Goal: Task Accomplishment & Management: Complete application form

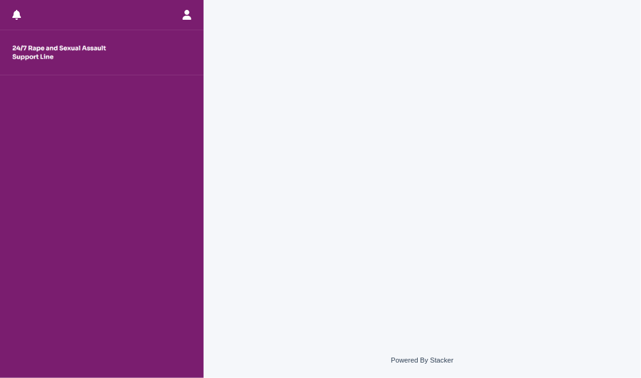
click at [574, 288] on div at bounding box center [422, 156] width 425 height 312
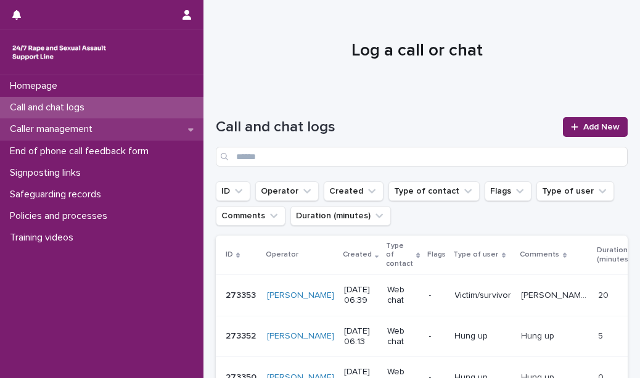
click at [94, 131] on p "Caller management" at bounding box center [53, 129] width 97 height 12
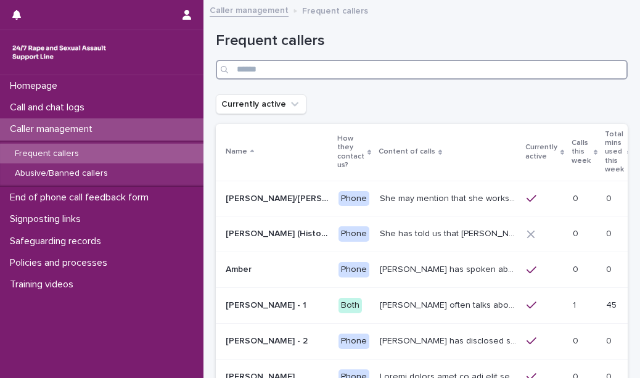
click at [291, 68] on input "Search" at bounding box center [422, 70] width 412 height 20
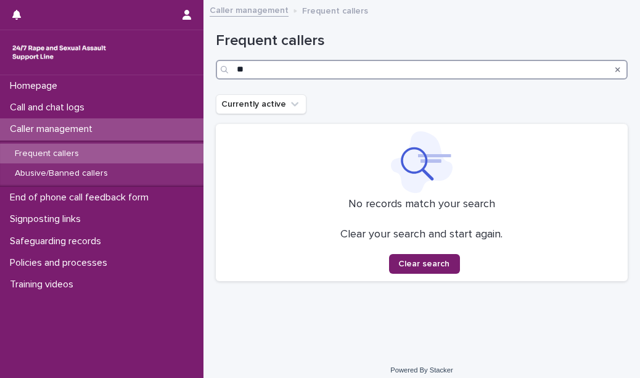
type input "*"
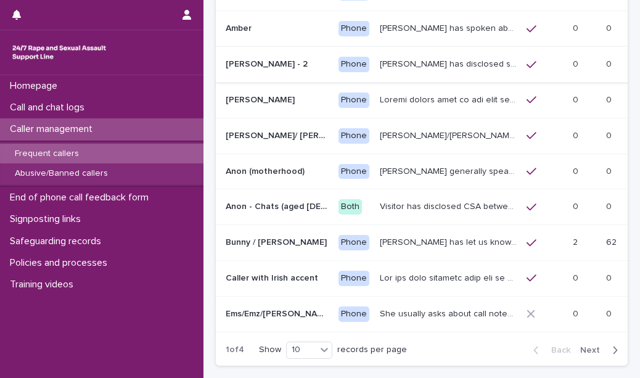
scroll to position [208, 0]
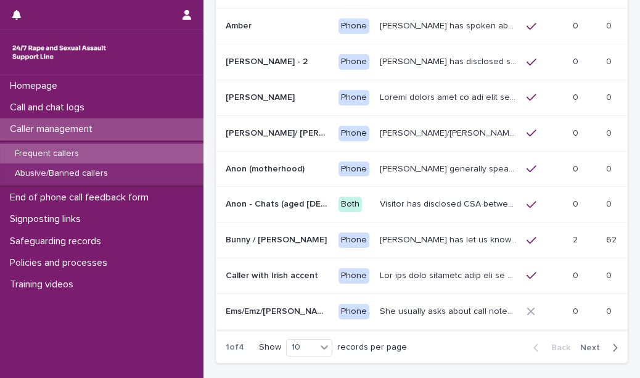
type input "**"
click at [383, 304] on p "She usually asks about call notes and what the content will be at the start of …" at bounding box center [449, 310] width 139 height 13
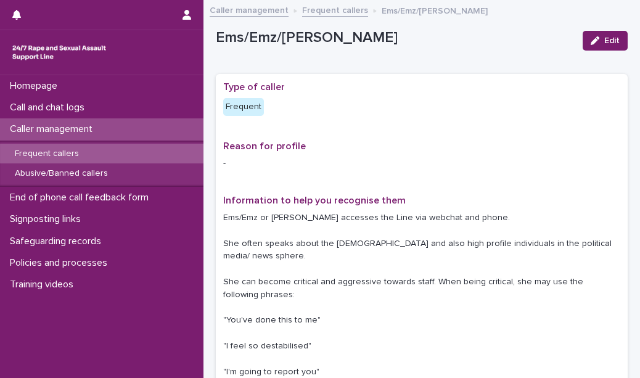
click at [383, 293] on p "Ems/Emz or [PERSON_NAME] accesses the Line via webchat and phone. She often spe…" at bounding box center [421, 295] width 397 height 167
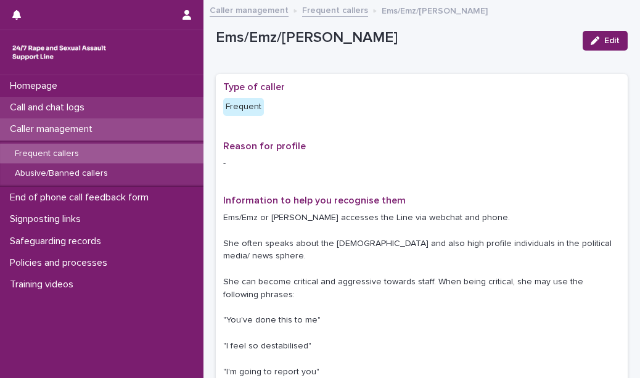
click at [156, 111] on div "Call and chat logs" at bounding box center [102, 108] width 204 height 22
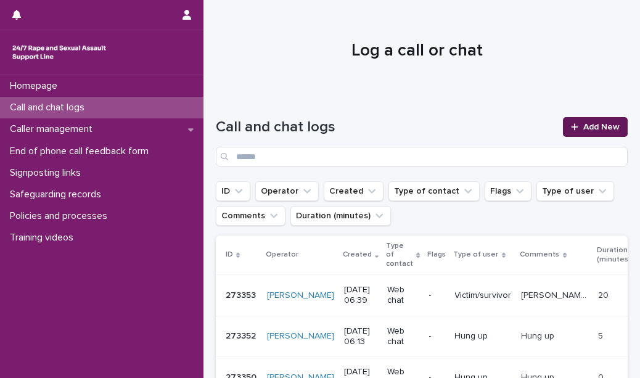
click at [574, 130] on link "Add New" at bounding box center [595, 127] width 65 height 20
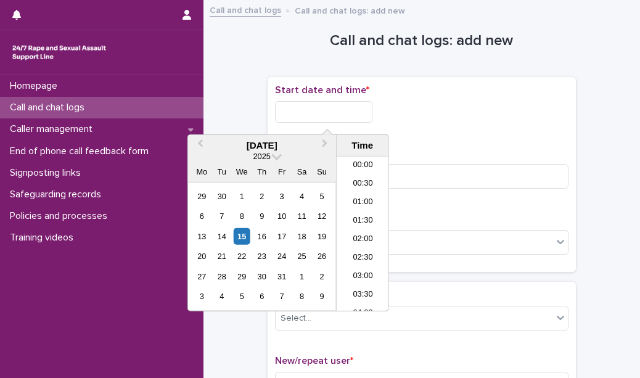
scroll to position [580, 0]
click at [343, 112] on input "text" at bounding box center [323, 112] width 97 height 22
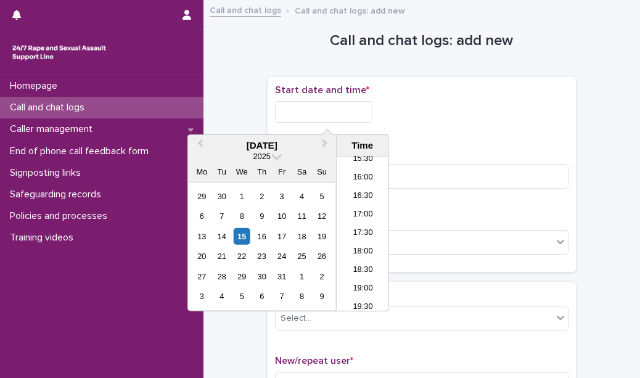
click at [318, 114] on input "text" at bounding box center [323, 112] width 97 height 22
click at [368, 228] on li "17:30" at bounding box center [363, 234] width 52 height 19
type input "**********"
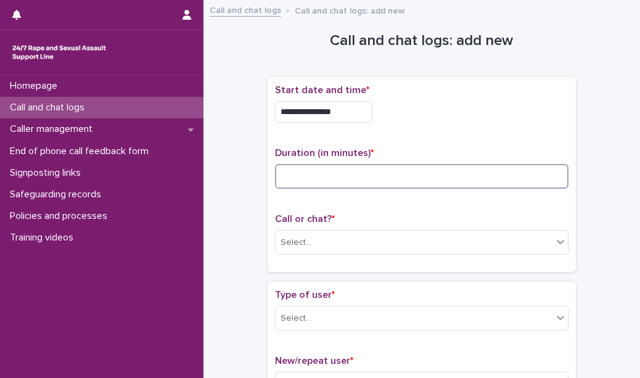
click at [347, 172] on input at bounding box center [422, 176] width 294 height 25
type input "**"
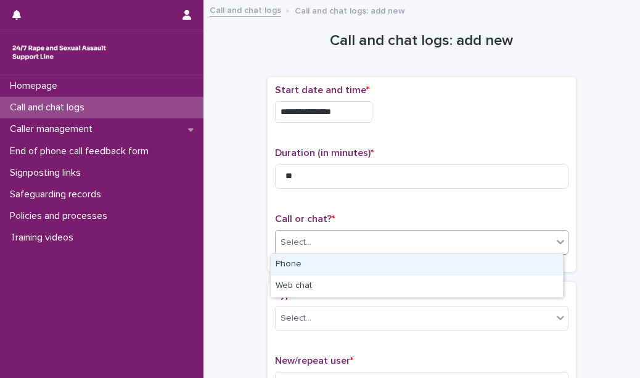
click at [339, 246] on div "Select..." at bounding box center [414, 243] width 277 height 20
click at [338, 267] on div "Phone" at bounding box center [417, 265] width 292 height 22
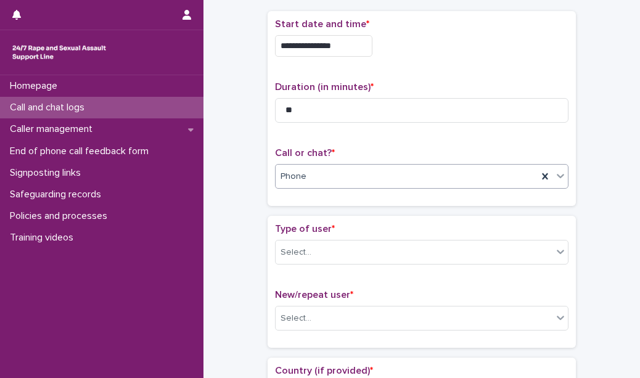
scroll to position [68, 0]
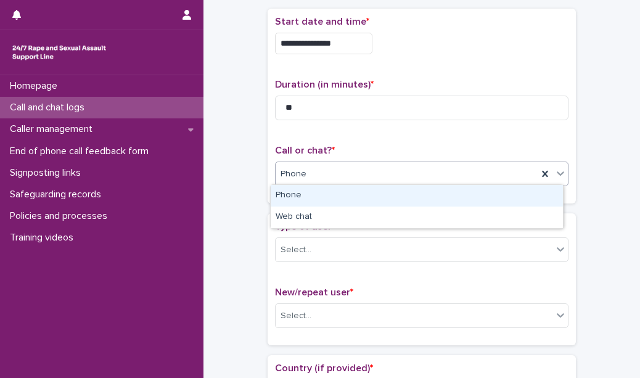
click at [341, 176] on div "Phone" at bounding box center [407, 174] width 262 height 20
click at [339, 197] on div "Phone" at bounding box center [417, 196] width 292 height 22
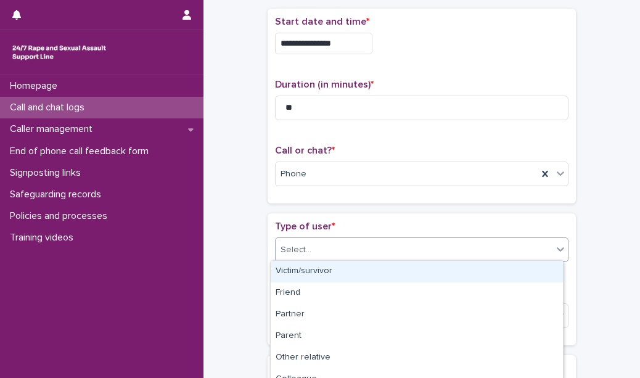
click at [326, 246] on div "Select..." at bounding box center [414, 250] width 277 height 20
click at [325, 266] on div "Victim/survivor" at bounding box center [417, 272] width 292 height 22
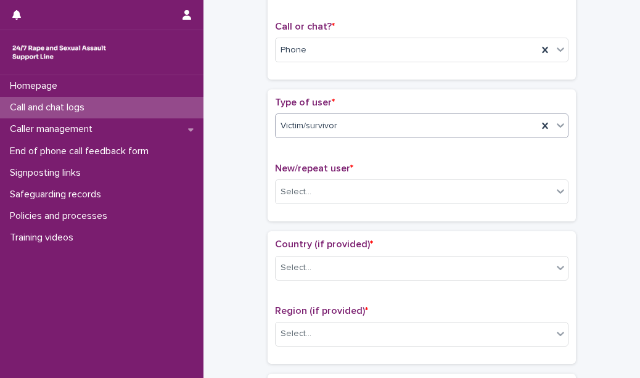
scroll to position [214, 0]
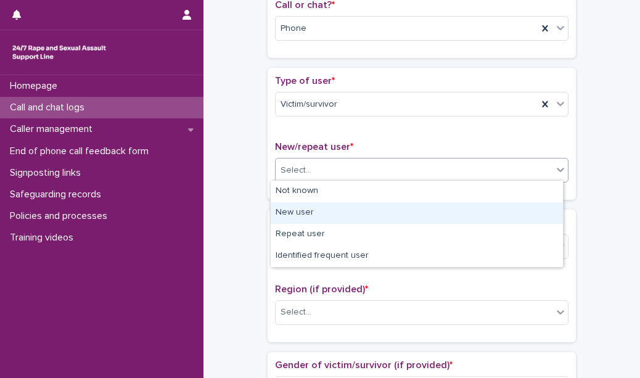
click at [341, 224] on body "**********" at bounding box center [320, 189] width 640 height 378
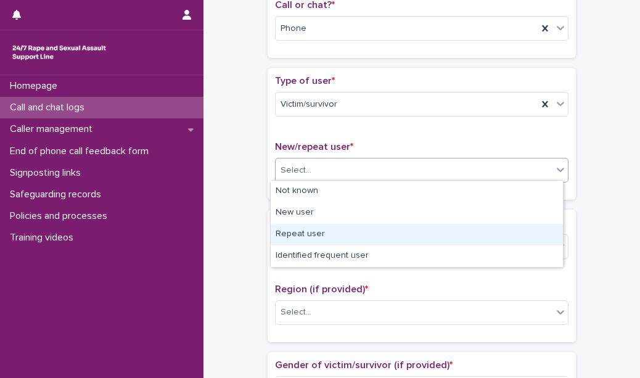
click at [341, 224] on div "Repeat user" at bounding box center [417, 235] width 292 height 22
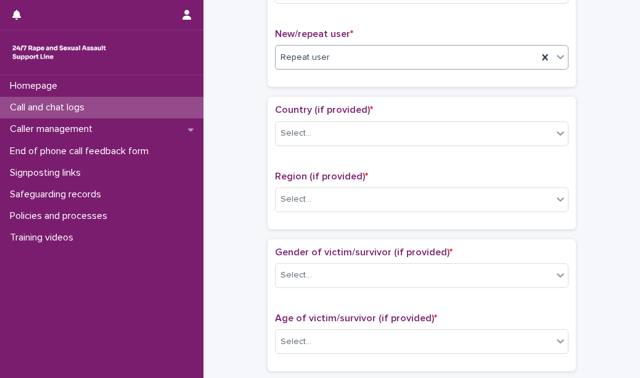
scroll to position [351, 0]
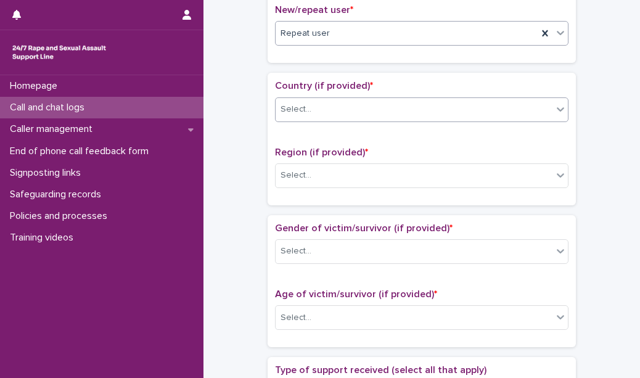
click at [347, 110] on div "Select..." at bounding box center [414, 109] width 277 height 20
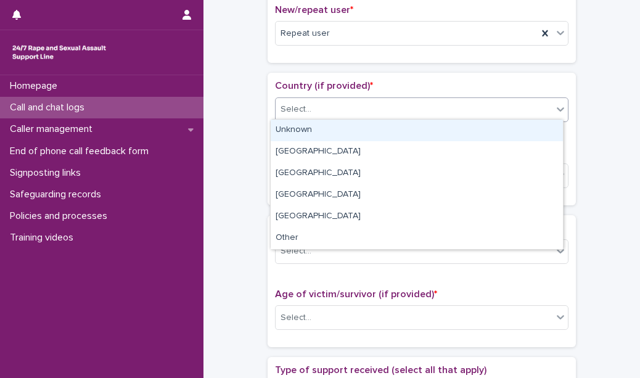
click at [344, 135] on div "Unknown" at bounding box center [417, 131] width 292 height 22
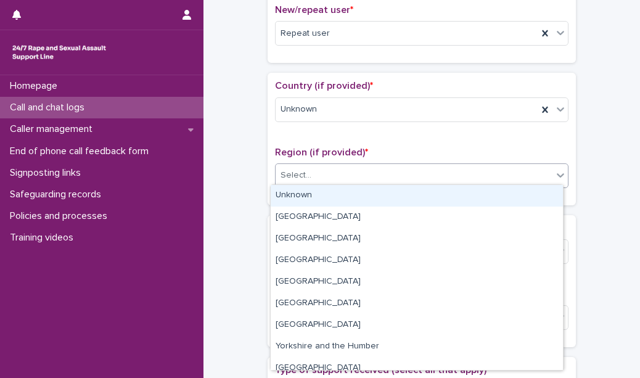
drag, startPoint x: 332, startPoint y: 177, endPoint x: 333, endPoint y: 204, distance: 27.2
click at [333, 204] on body "**********" at bounding box center [320, 189] width 640 height 378
click at [333, 204] on div "Unknown" at bounding box center [417, 196] width 292 height 22
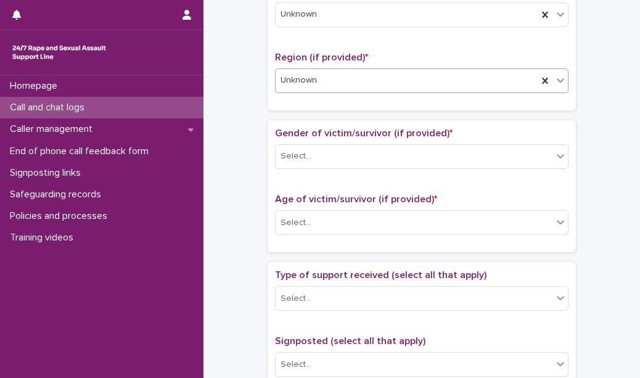
scroll to position [469, 0]
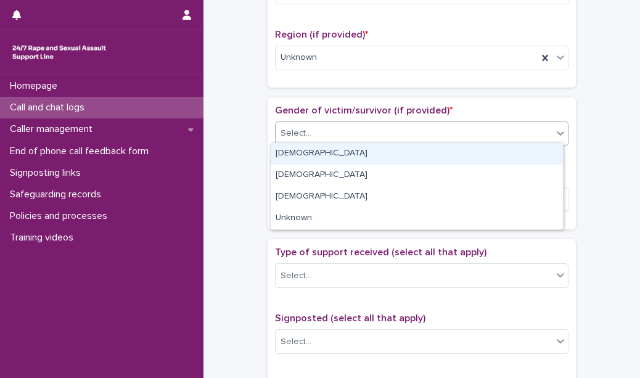
click at [346, 126] on div "Select..." at bounding box center [414, 133] width 277 height 20
click at [342, 151] on div "[DEMOGRAPHIC_DATA]" at bounding box center [417, 154] width 292 height 22
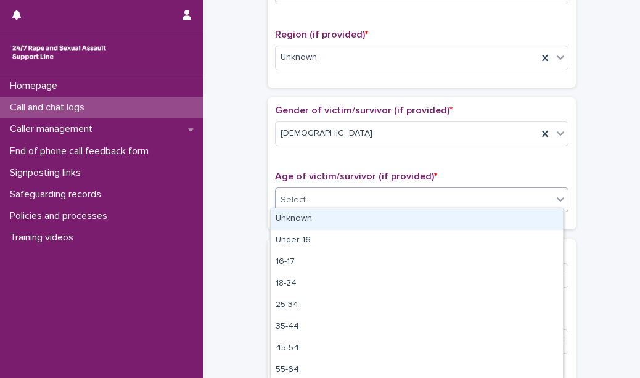
drag, startPoint x: 331, startPoint y: 199, endPoint x: 332, endPoint y: 218, distance: 19.2
click at [332, 218] on body "**********" at bounding box center [320, 189] width 640 height 378
click at [332, 218] on div "Unknown" at bounding box center [417, 220] width 292 height 22
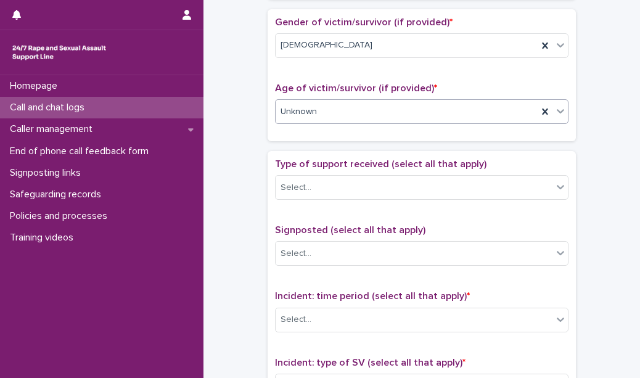
scroll to position [558, 0]
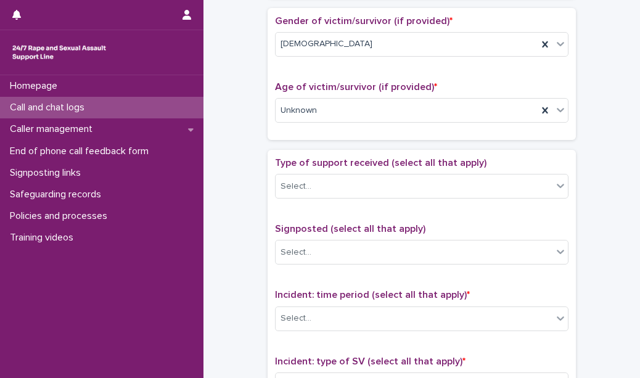
click at [351, 165] on p "Type of support received (select all that apply)" at bounding box center [422, 163] width 294 height 12
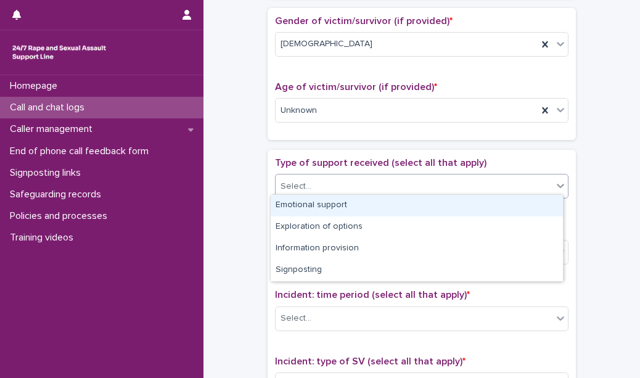
click at [347, 189] on div "Select..." at bounding box center [414, 186] width 277 height 20
click at [347, 202] on div "Emotional support" at bounding box center [417, 206] width 292 height 22
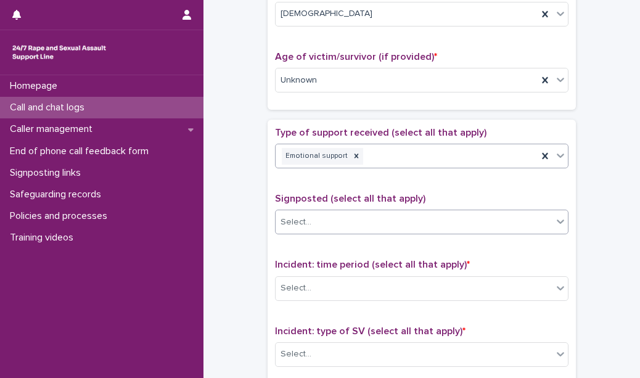
scroll to position [591, 0]
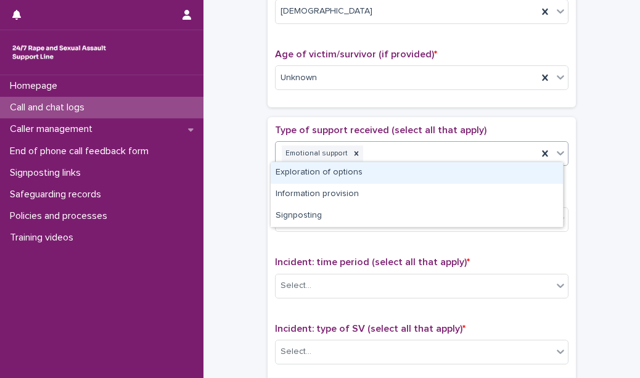
click at [394, 152] on div "Emotional support" at bounding box center [407, 154] width 262 height 22
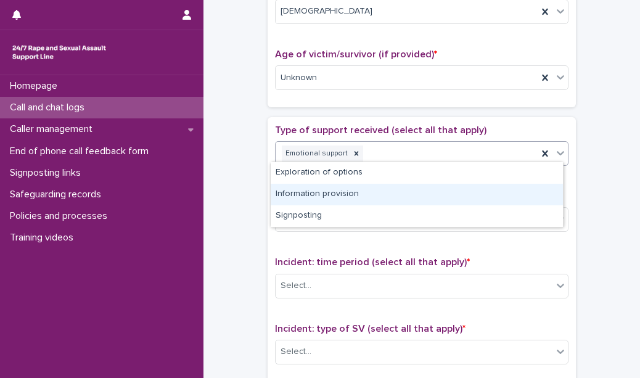
click at [373, 199] on div "Information provision" at bounding box center [417, 195] width 292 height 22
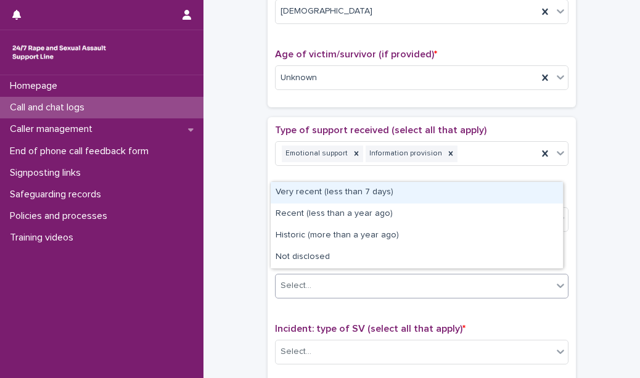
click at [347, 283] on div "Select..." at bounding box center [414, 286] width 277 height 20
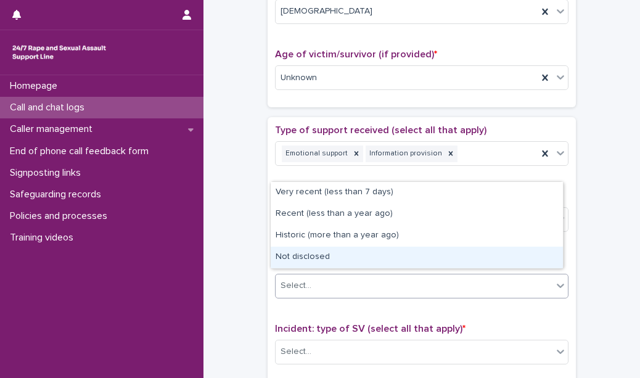
click at [339, 258] on div "Not disclosed" at bounding box center [417, 258] width 292 height 22
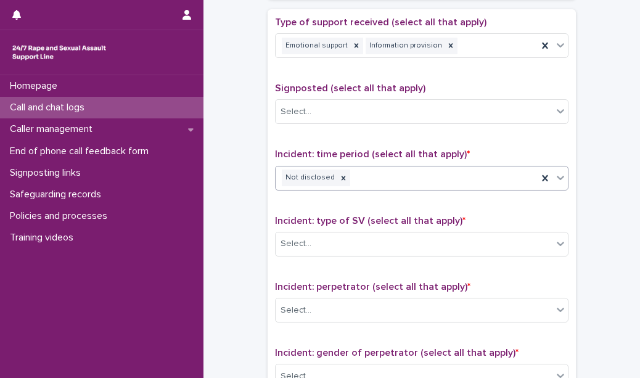
scroll to position [700, 0]
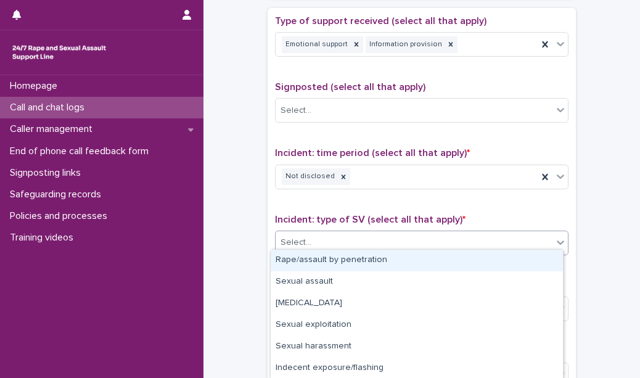
click at [341, 240] on div "Select..." at bounding box center [414, 243] width 277 height 20
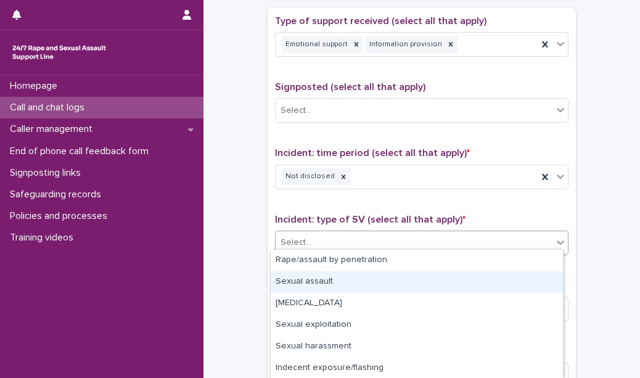
click at [359, 277] on div "Sexual assault" at bounding box center [417, 282] width 292 height 22
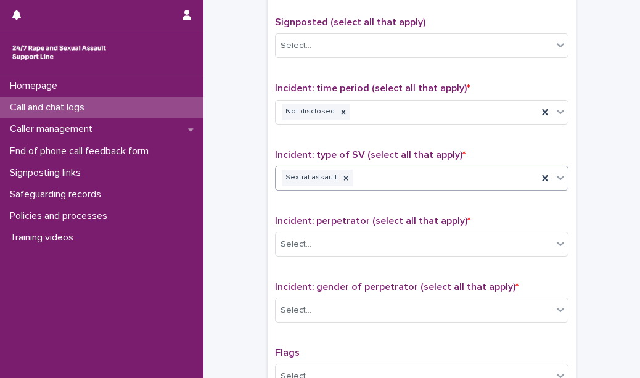
scroll to position [789, 0]
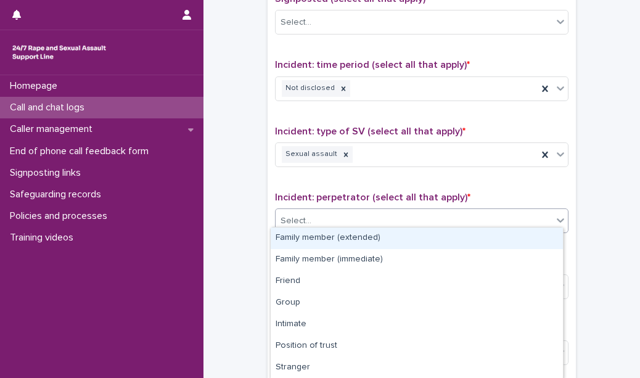
click at [376, 220] on div "Select..." at bounding box center [414, 221] width 277 height 20
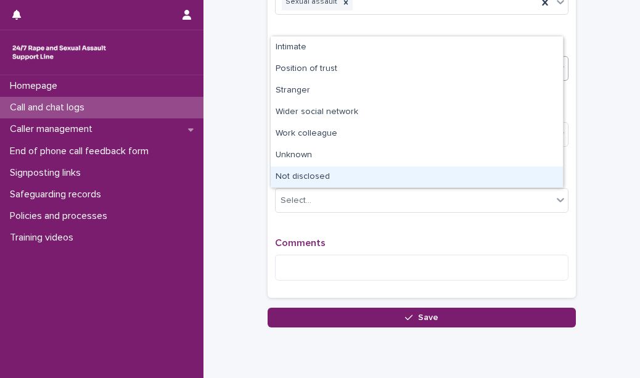
scroll to position [928, 0]
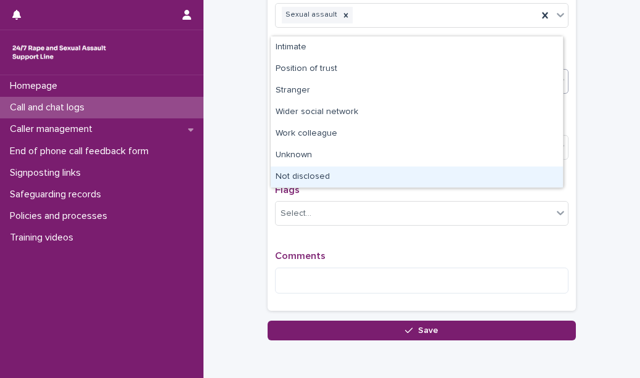
click at [469, 177] on div "Not disclosed" at bounding box center [417, 178] width 292 height 22
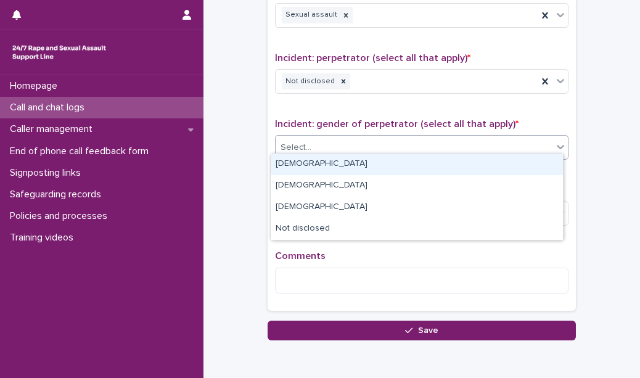
click at [387, 138] on div "Select..." at bounding box center [414, 148] width 277 height 20
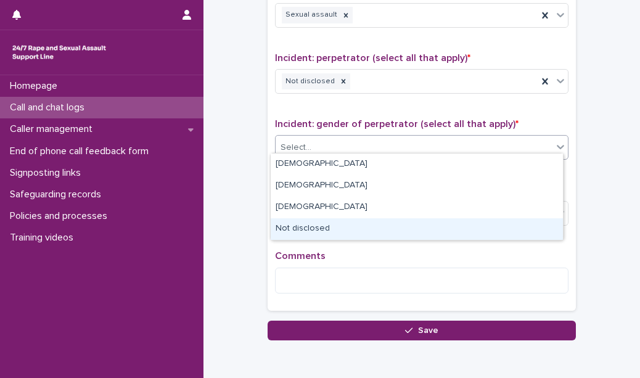
click at [373, 225] on div "Not disclosed" at bounding box center [417, 229] width 292 height 22
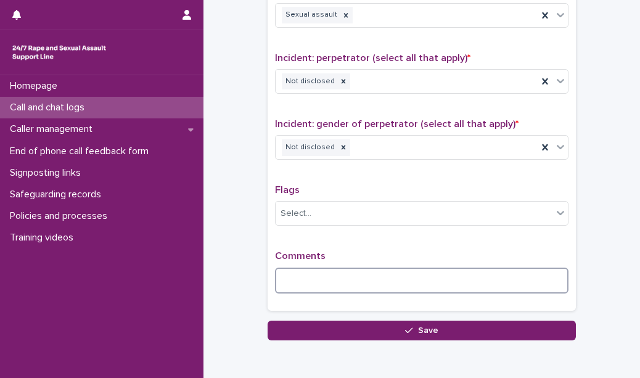
click at [361, 276] on textarea at bounding box center [422, 281] width 294 height 26
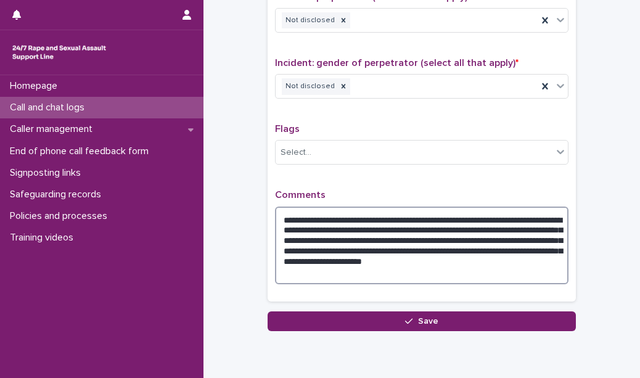
scroll to position [990, 0]
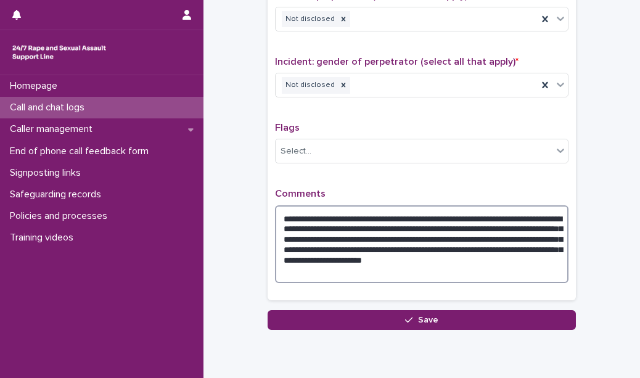
click at [350, 233] on textarea "**********" at bounding box center [422, 244] width 294 height 78
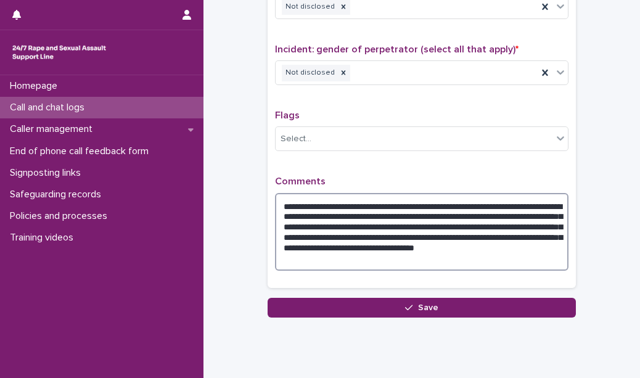
scroll to position [1012, 0]
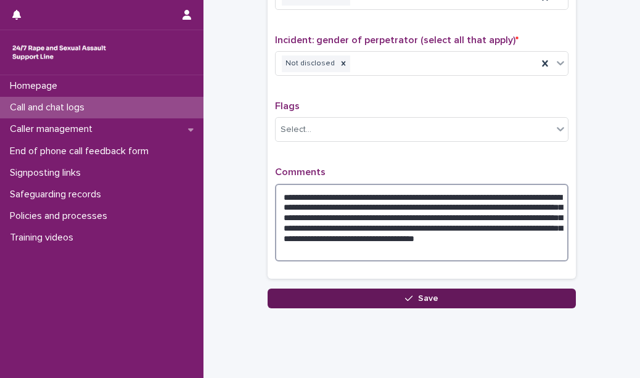
type textarea "**********"
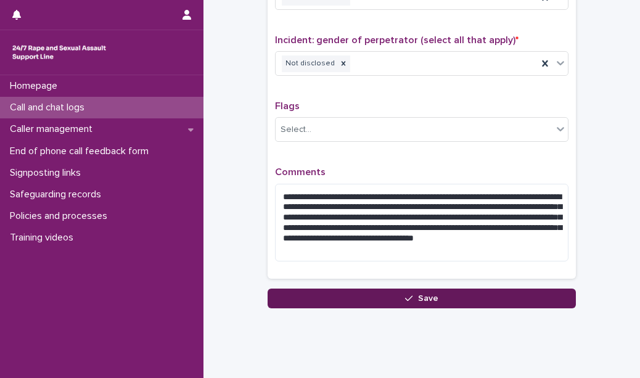
click at [389, 289] on button "Save" at bounding box center [422, 299] width 309 height 20
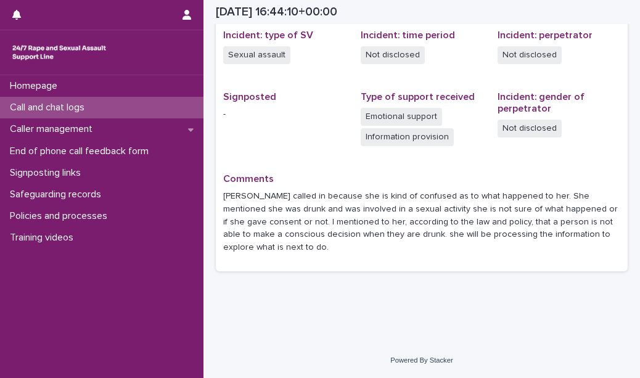
scroll to position [298, 0]
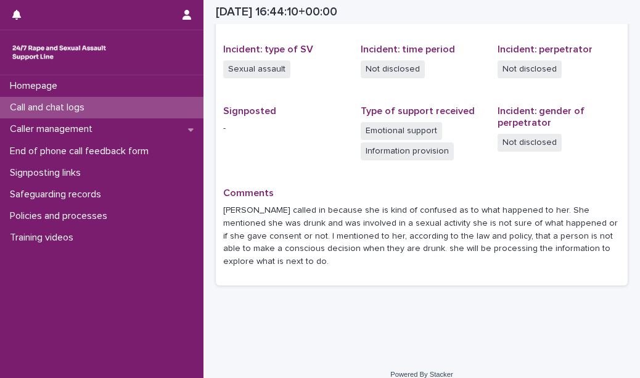
click at [161, 109] on div "Call and chat logs" at bounding box center [102, 108] width 204 height 22
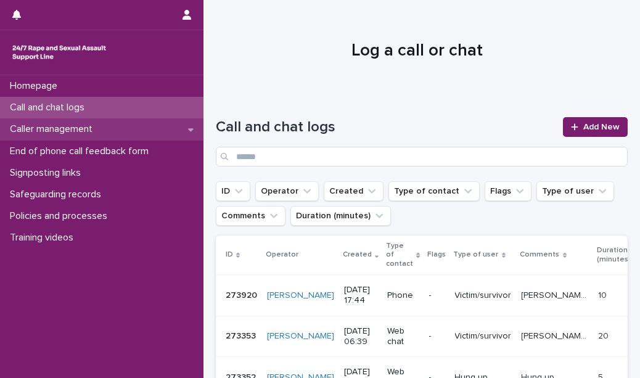
click at [118, 127] on div "Caller management" at bounding box center [102, 129] width 204 height 22
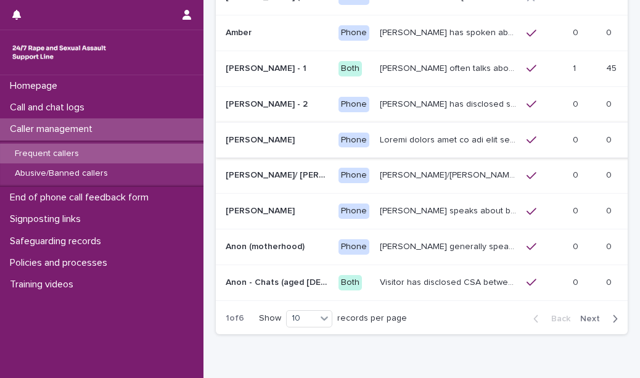
scroll to position [241, 0]
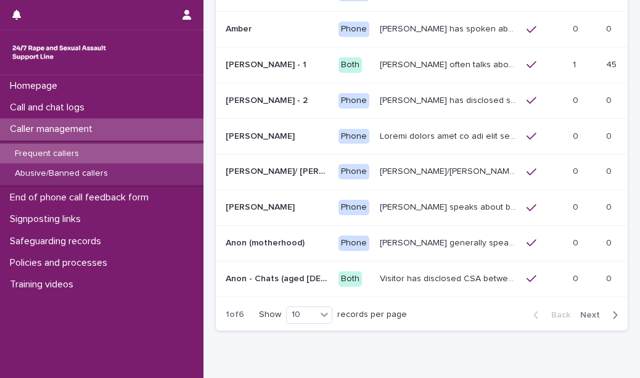
click at [586, 311] on span "Next" at bounding box center [594, 315] width 27 height 9
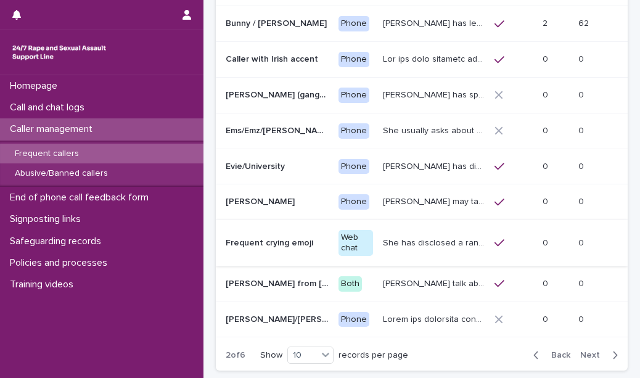
scroll to position [226, 0]
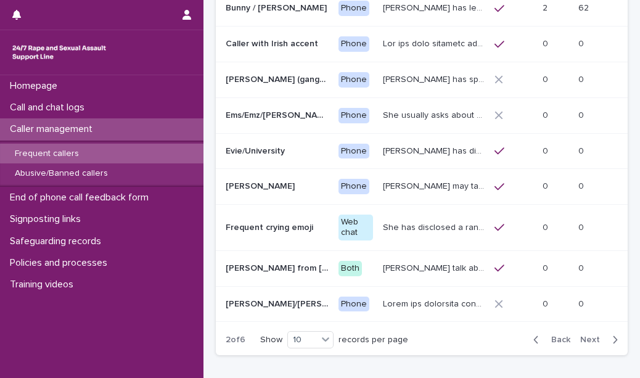
click at [586, 336] on span "Next" at bounding box center [594, 340] width 27 height 9
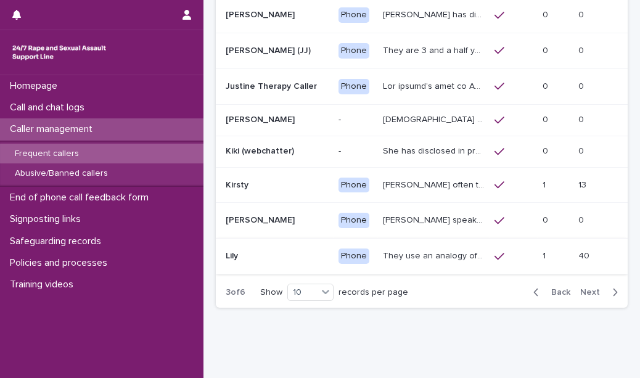
scroll to position [288, 0]
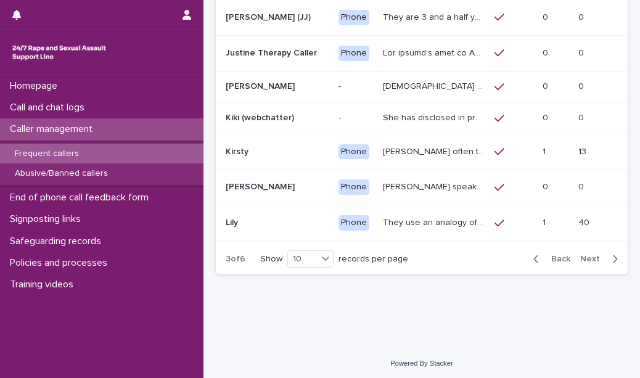
click at [584, 255] on span "Next" at bounding box center [594, 259] width 27 height 9
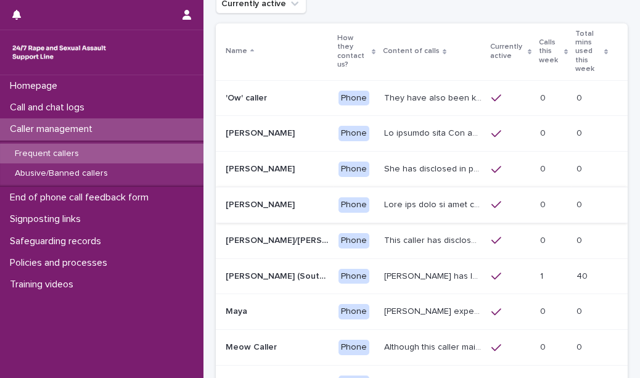
scroll to position [104, 0]
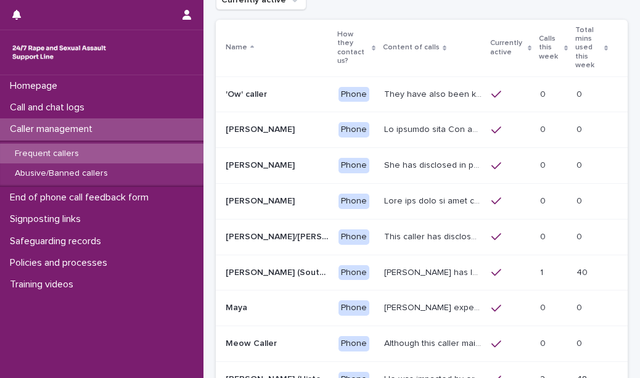
click at [408, 265] on p "[PERSON_NAME] has let us know that she experienced [MEDICAL_DATA] by a doctor. …" at bounding box center [434, 271] width 100 height 13
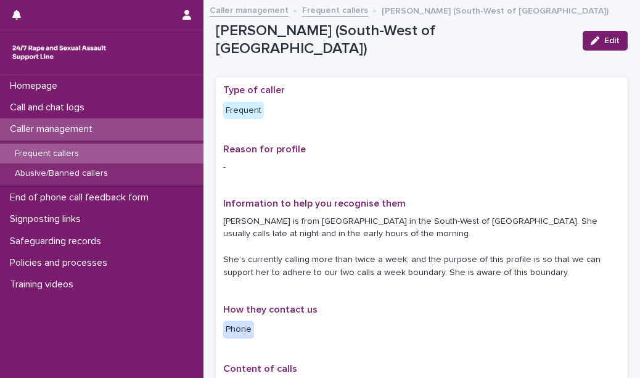
click at [167, 155] on div "Frequent callers" at bounding box center [102, 154] width 204 height 20
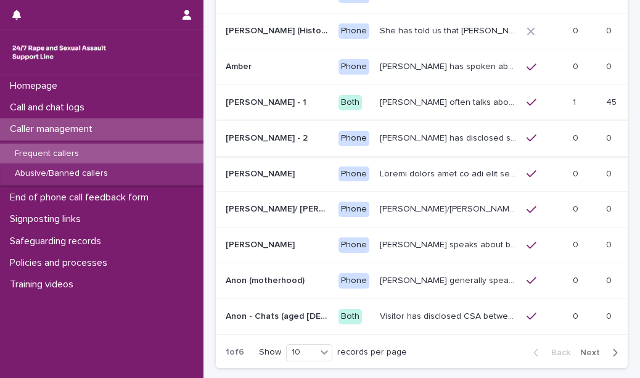
scroll to position [222, 0]
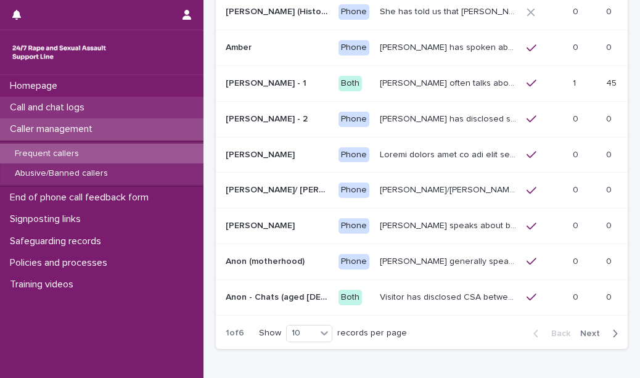
click at [149, 102] on div "Call and chat logs" at bounding box center [102, 108] width 204 height 22
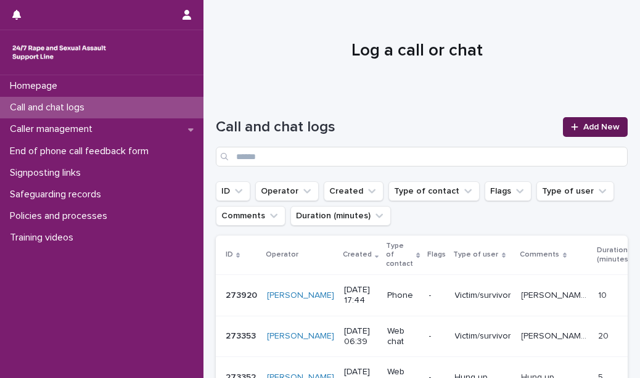
click at [573, 126] on div at bounding box center [577, 127] width 12 height 9
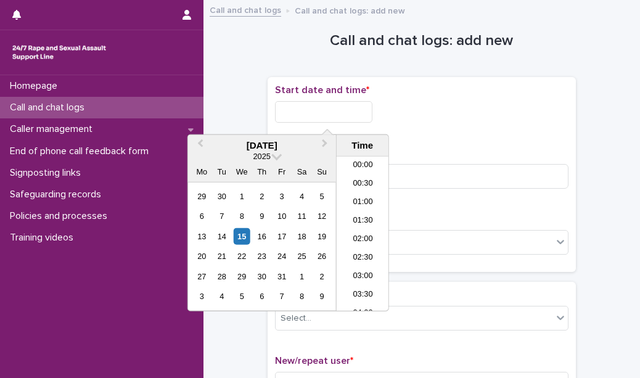
scroll to position [598, 0]
click at [320, 112] on input "text" at bounding box center [323, 112] width 97 height 22
click at [358, 212] on li "17:30" at bounding box center [363, 216] width 52 height 19
type input "**********"
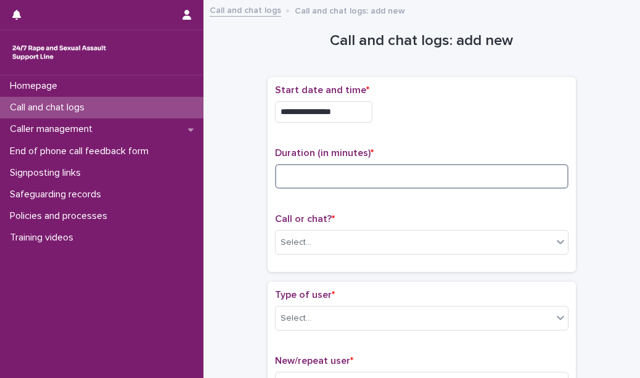
click at [326, 173] on input at bounding box center [422, 176] width 294 height 25
type input "**"
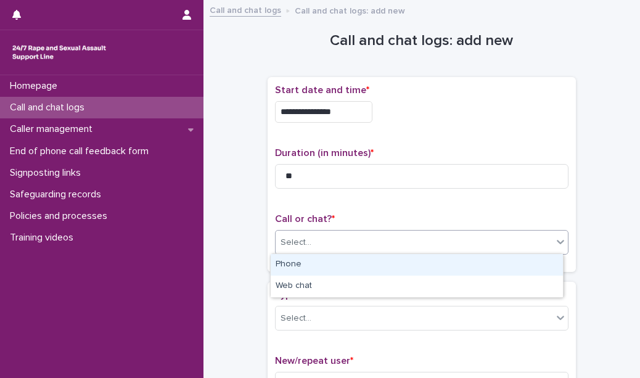
click at [315, 235] on div "Select..." at bounding box center [414, 243] width 277 height 20
click at [318, 267] on div "Phone" at bounding box center [417, 265] width 292 height 22
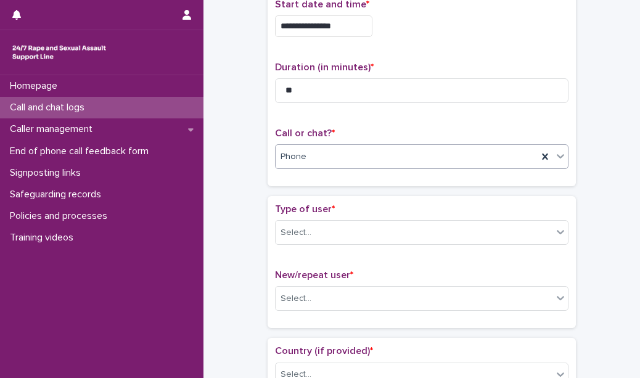
scroll to position [87, 0]
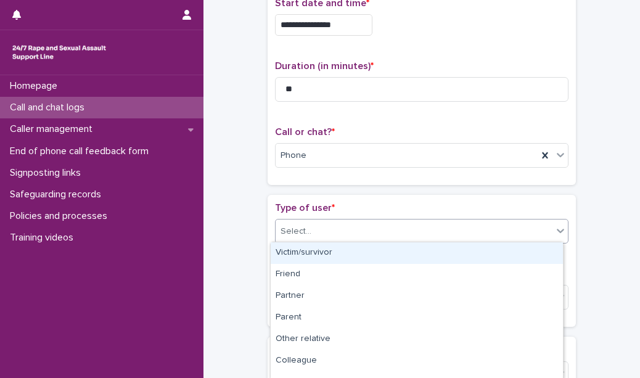
click at [335, 233] on div "Select..." at bounding box center [414, 232] width 277 height 20
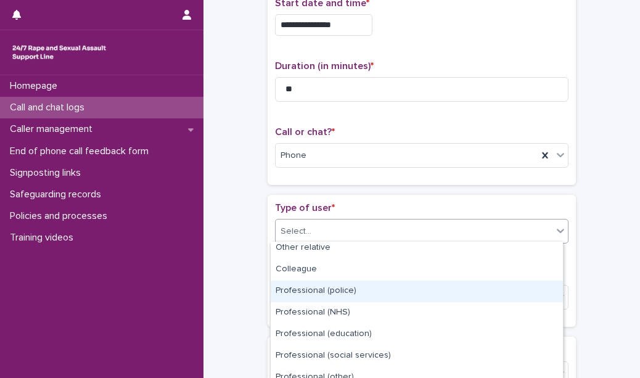
scroll to position [0, 0]
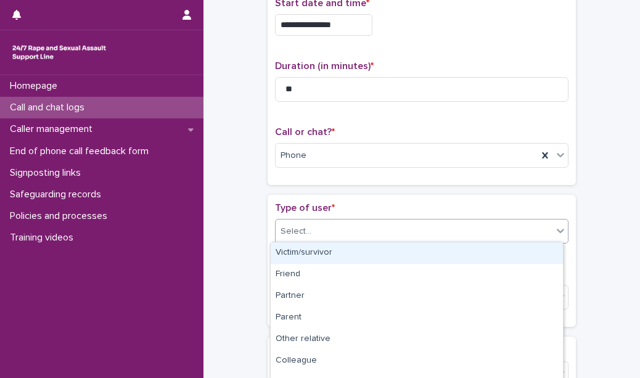
click at [350, 258] on div "Victim/survivor" at bounding box center [417, 253] width 292 height 22
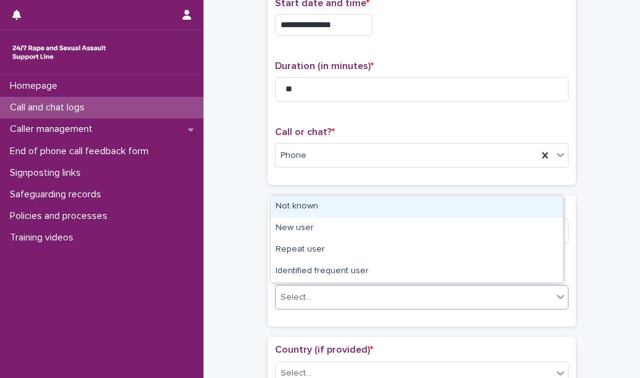
click at [346, 296] on div "Select..." at bounding box center [414, 298] width 277 height 20
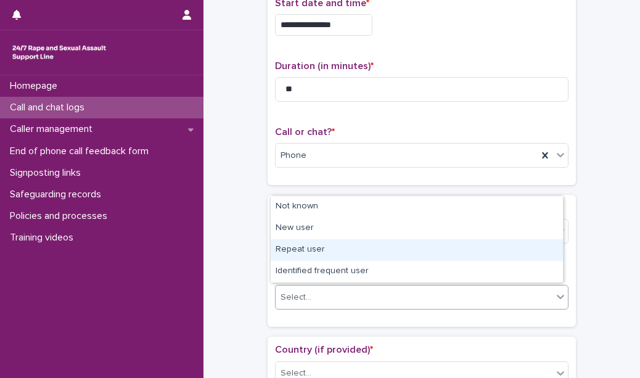
click at [343, 249] on div "Repeat user" at bounding box center [417, 250] width 292 height 22
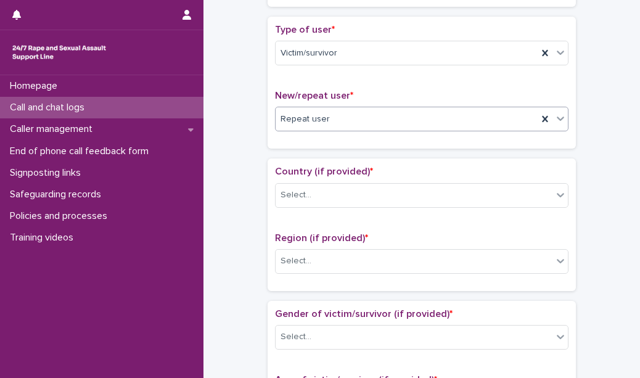
scroll to position [268, 0]
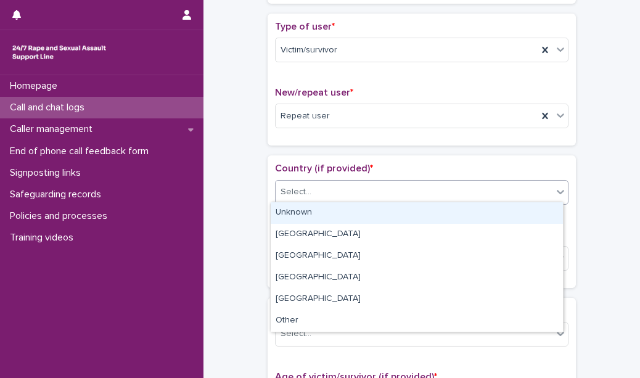
drag, startPoint x: 364, startPoint y: 181, endPoint x: 362, endPoint y: 204, distance: 22.3
click at [362, 204] on body "**********" at bounding box center [320, 189] width 640 height 378
click at [362, 204] on div "Unknown" at bounding box center [417, 213] width 292 height 22
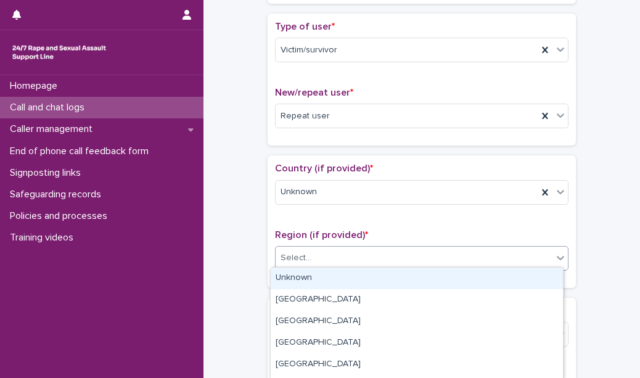
click at [359, 251] on div "Select..." at bounding box center [414, 258] width 277 height 20
click at [351, 271] on div "Unknown" at bounding box center [417, 279] width 292 height 22
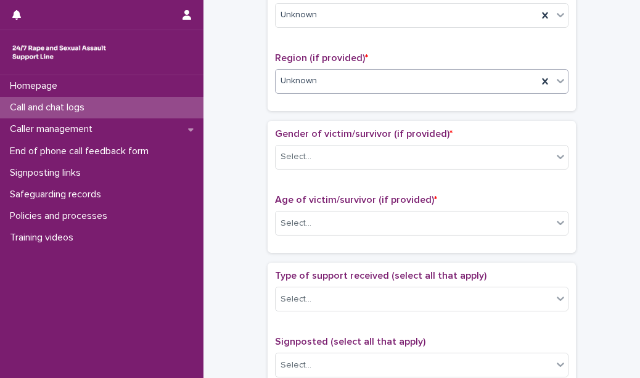
scroll to position [445, 0]
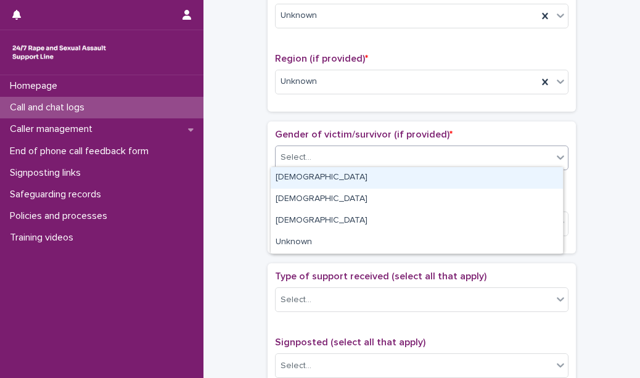
click at [335, 147] on div "Select..." at bounding box center [414, 157] width 277 height 20
click at [329, 175] on div "[DEMOGRAPHIC_DATA]" at bounding box center [417, 178] width 292 height 22
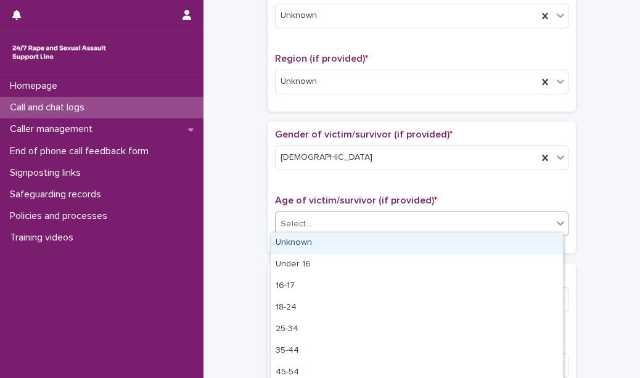
drag, startPoint x: 320, startPoint y: 218, endPoint x: 318, endPoint y: 242, distance: 23.5
click at [318, 242] on body "**********" at bounding box center [320, 189] width 640 height 378
click at [318, 242] on div "Unknown" at bounding box center [417, 244] width 292 height 22
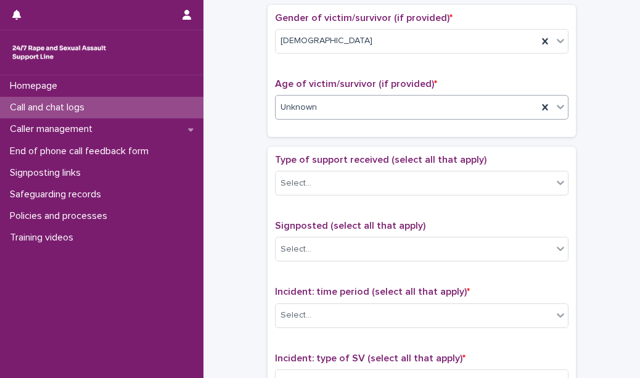
scroll to position [573, 0]
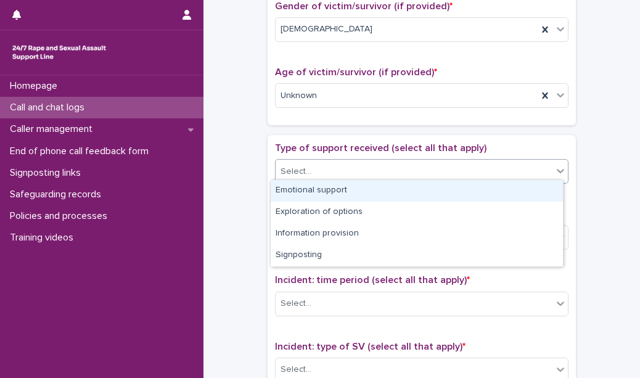
drag, startPoint x: 329, startPoint y: 165, endPoint x: 328, endPoint y: 187, distance: 21.6
click at [328, 187] on body "**********" at bounding box center [320, 189] width 640 height 378
click at [328, 187] on div "Emotional support" at bounding box center [417, 191] width 292 height 22
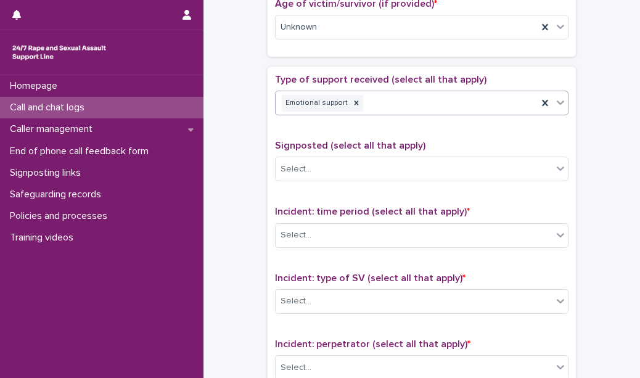
scroll to position [677, 0]
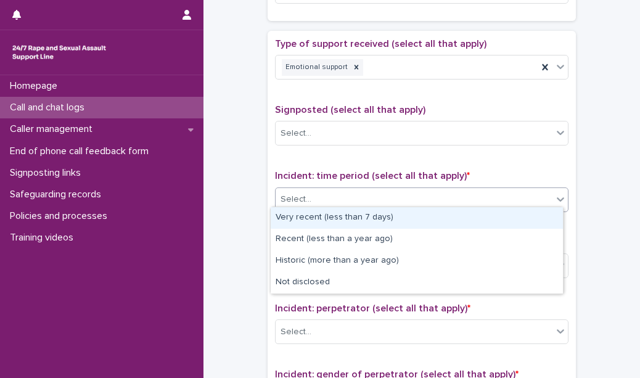
click at [325, 206] on body "**********" at bounding box center [320, 189] width 640 height 378
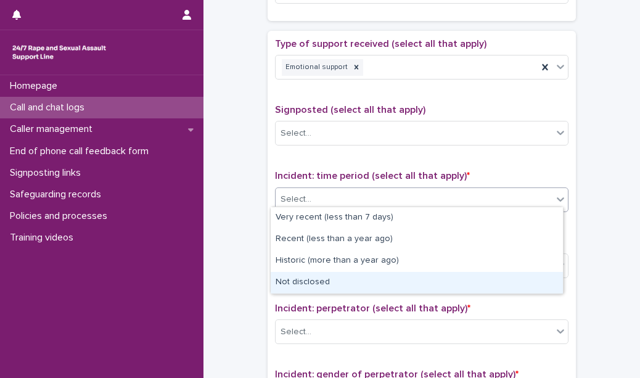
click at [328, 281] on div "Not disclosed" at bounding box center [417, 283] width 292 height 22
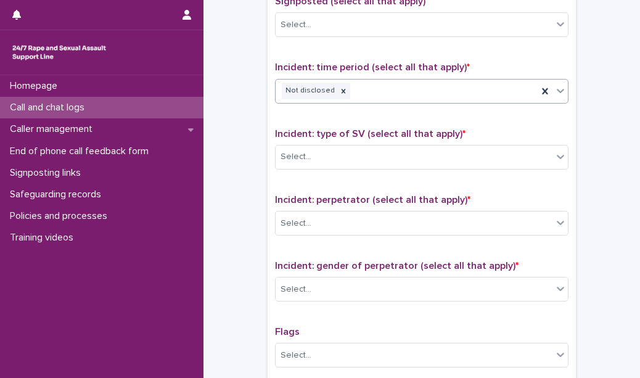
scroll to position [814, 0]
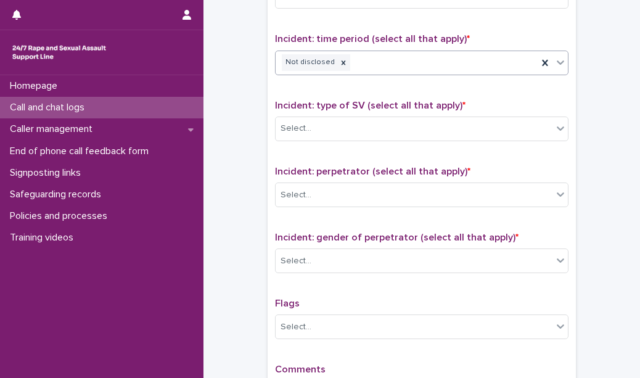
click at [360, 53] on div "Not disclosed" at bounding box center [407, 63] width 262 height 22
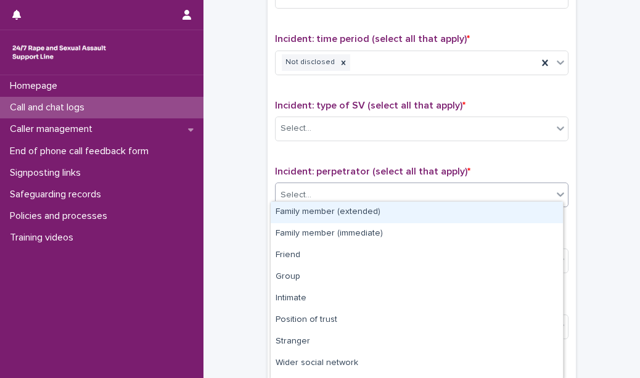
click at [294, 189] on div "Select..." at bounding box center [296, 195] width 31 height 13
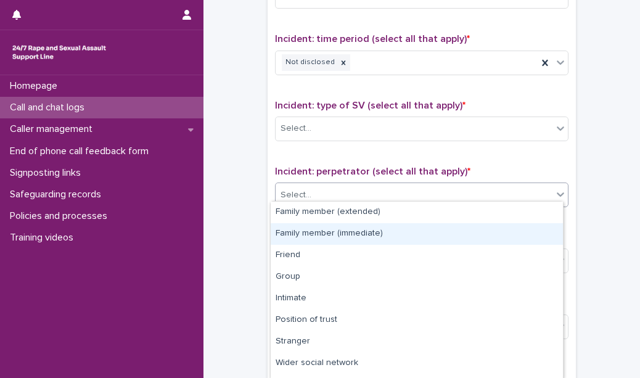
click at [305, 240] on div "Family member (immediate)" at bounding box center [417, 234] width 292 height 22
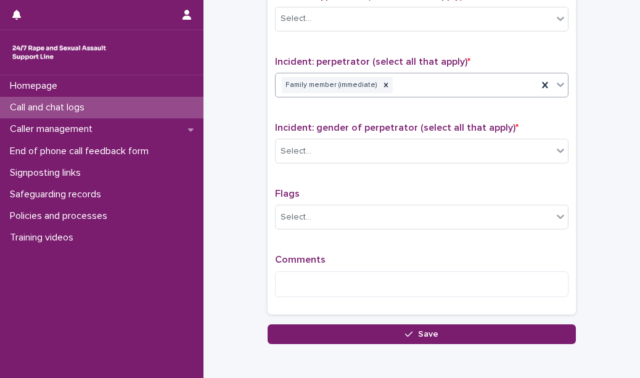
scroll to position [926, 0]
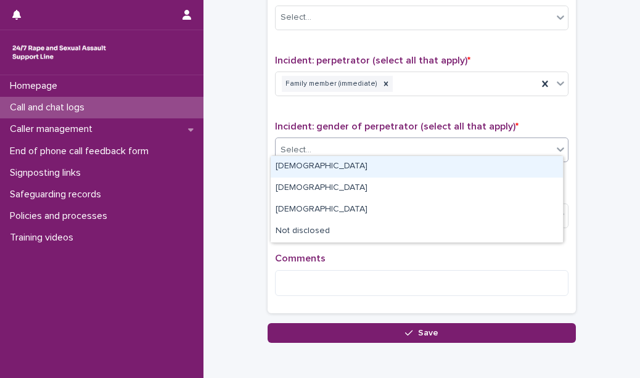
click at [322, 146] on div "Select..." at bounding box center [414, 150] width 277 height 20
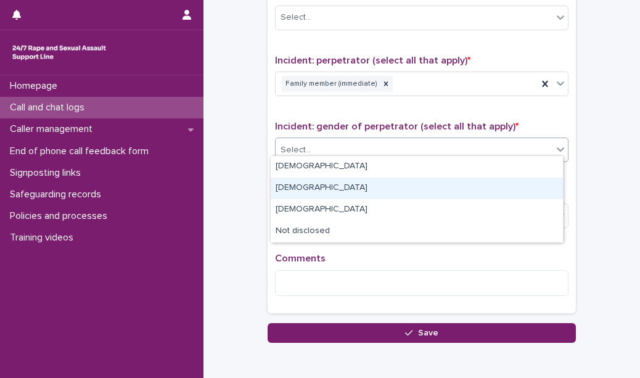
click at [315, 184] on div "[DEMOGRAPHIC_DATA]" at bounding box center [417, 189] width 292 height 22
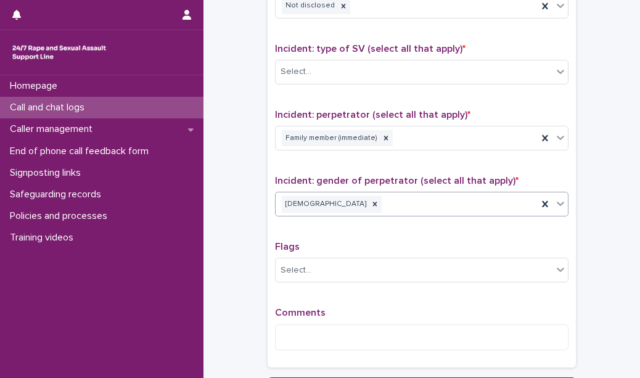
scroll to position [871, 0]
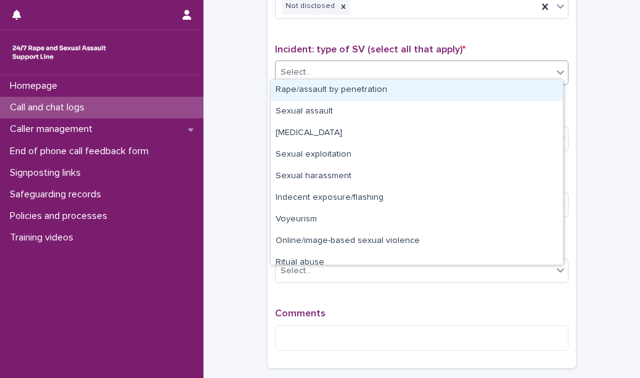
click at [352, 63] on div "Select..." at bounding box center [414, 72] width 277 height 20
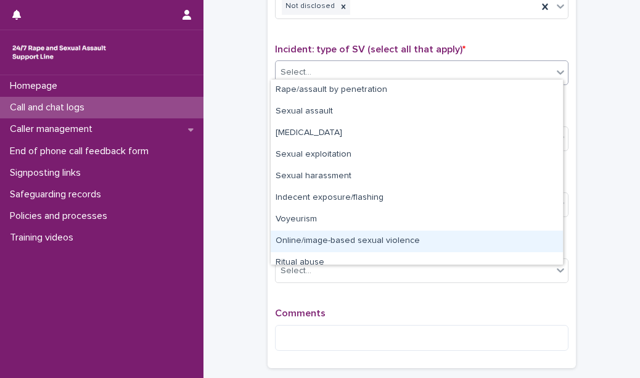
scroll to position [30, 0]
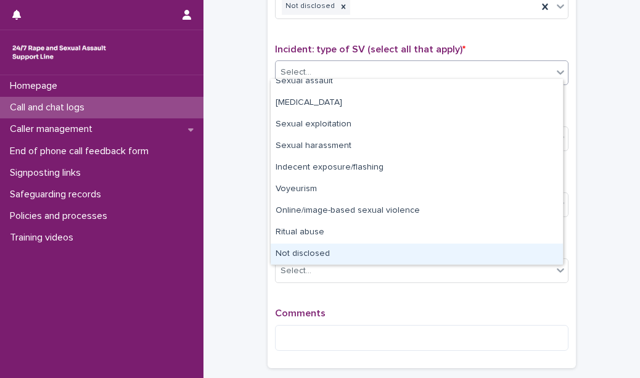
click at [309, 252] on div "Not disclosed" at bounding box center [417, 255] width 292 height 22
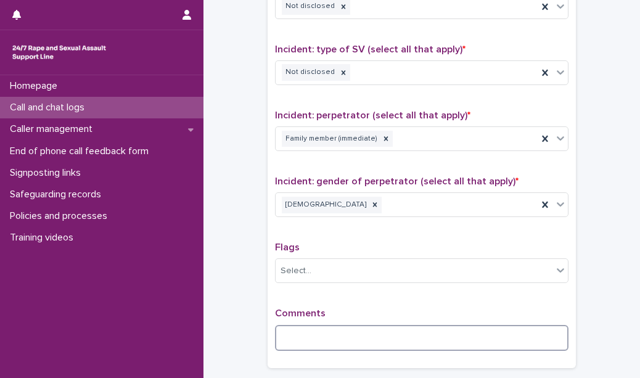
click at [297, 335] on textarea at bounding box center [422, 338] width 294 height 26
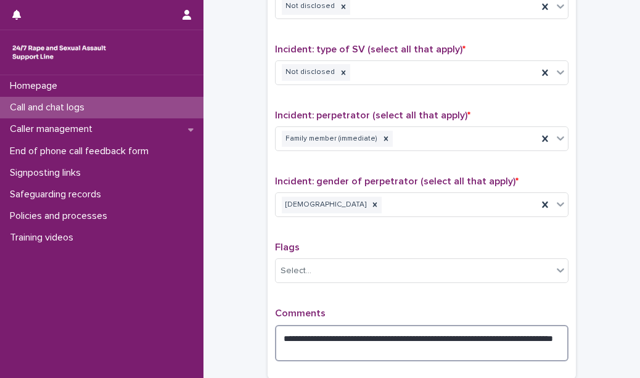
click at [328, 344] on textarea "**********" at bounding box center [422, 343] width 294 height 36
click at [400, 346] on textarea "**********" at bounding box center [422, 343] width 294 height 36
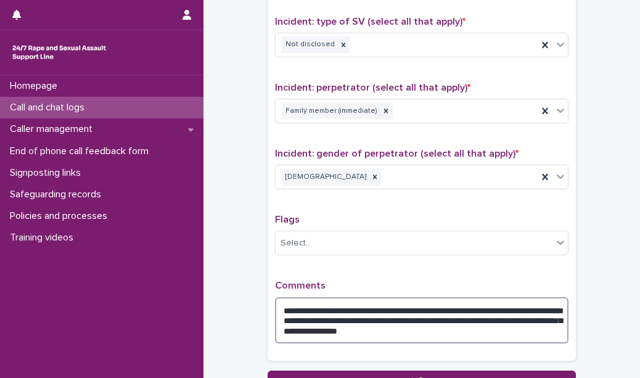
scroll to position [899, 0]
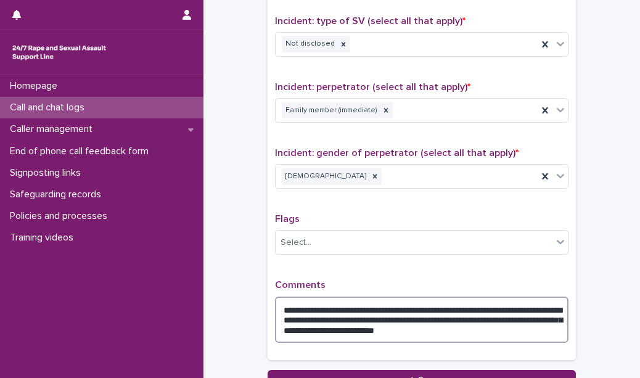
click at [551, 325] on textarea "**********" at bounding box center [422, 320] width 294 height 46
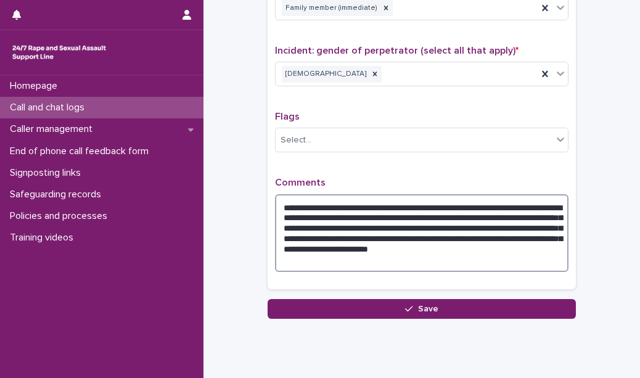
scroll to position [1022, 0]
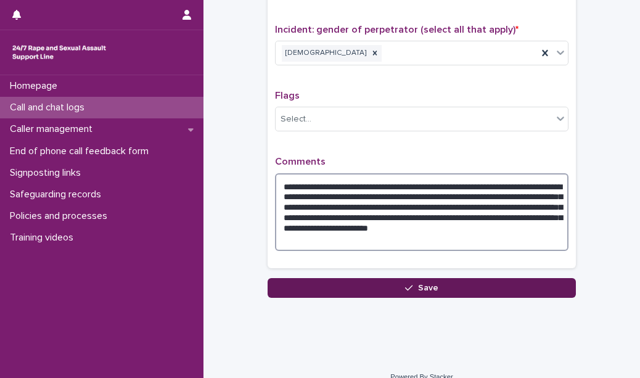
type textarea "**********"
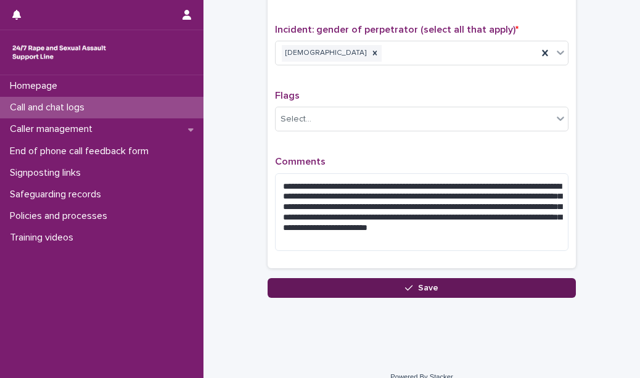
click at [351, 278] on button "Save" at bounding box center [422, 288] width 309 height 20
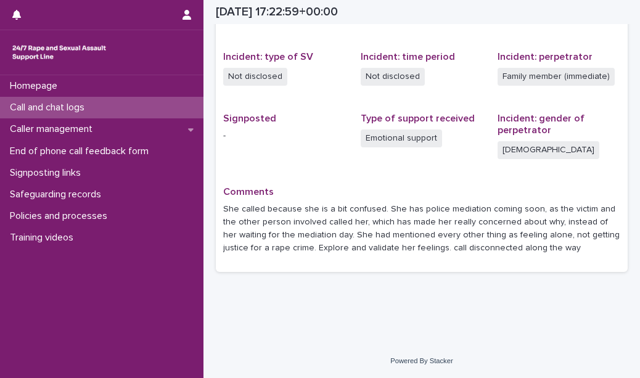
scroll to position [290, 0]
click at [157, 108] on div "Call and chat logs" at bounding box center [102, 108] width 204 height 22
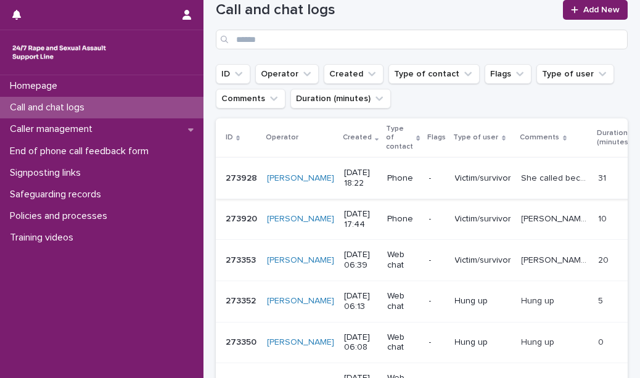
scroll to position [132, 0]
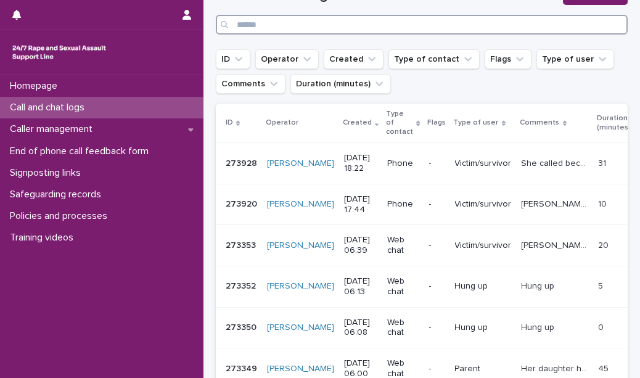
click at [328, 28] on input "Search" at bounding box center [422, 25] width 412 height 20
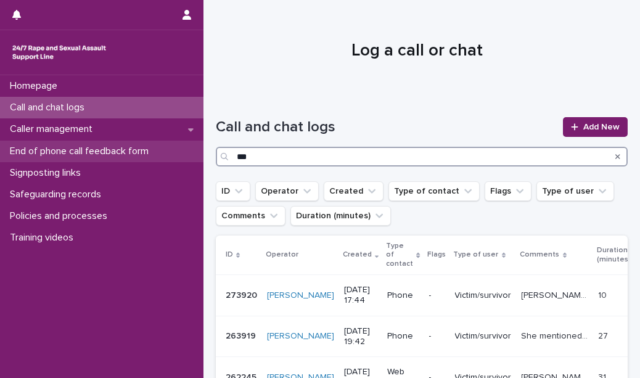
type input "***"
click at [134, 147] on p "End of phone call feedback form" at bounding box center [82, 152] width 154 height 12
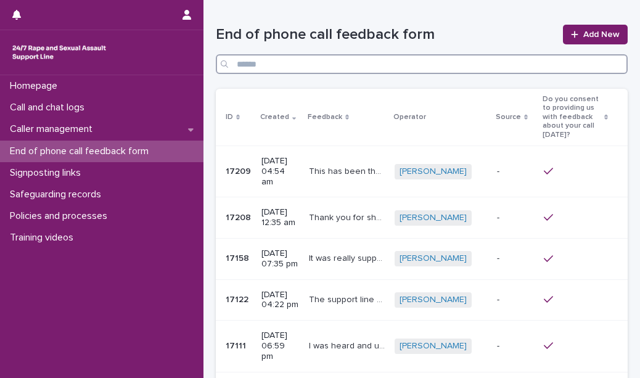
click at [261, 62] on input "Search" at bounding box center [422, 64] width 412 height 20
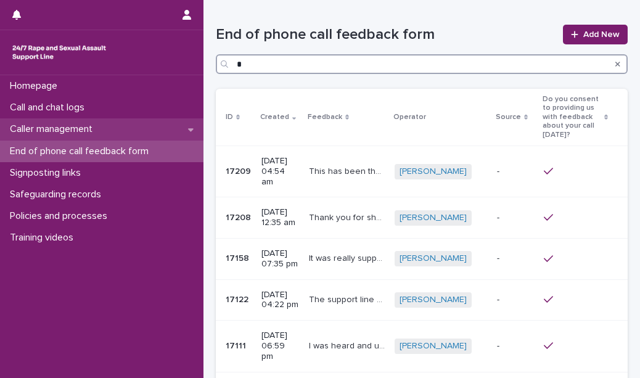
type input "*"
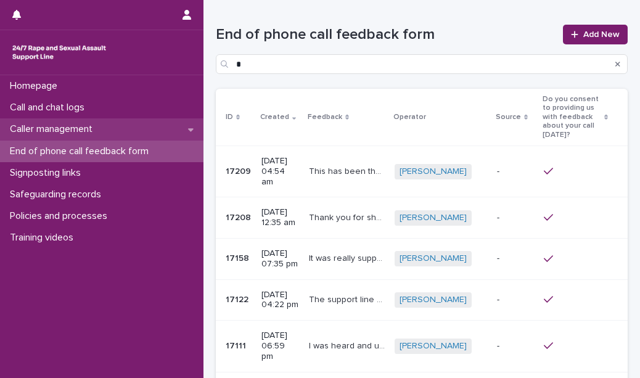
click at [94, 122] on div "Caller management" at bounding box center [102, 129] width 204 height 22
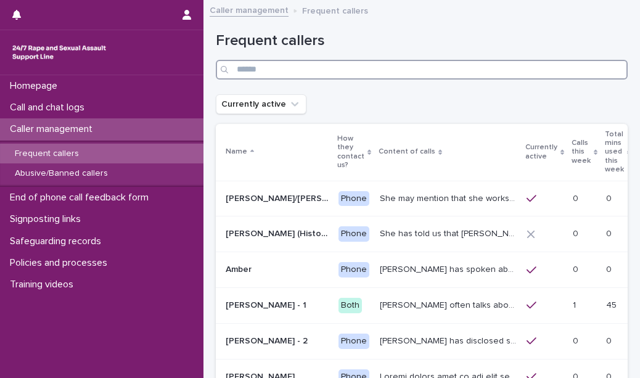
click at [255, 65] on input "Search" at bounding box center [422, 70] width 412 height 20
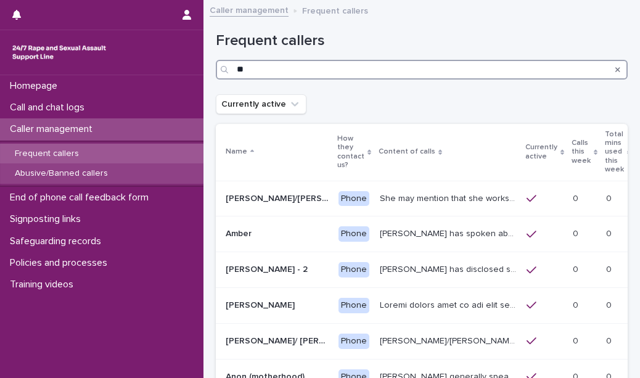
type input "**"
click at [142, 172] on div "Abusive/Banned callers" at bounding box center [102, 174] width 204 height 20
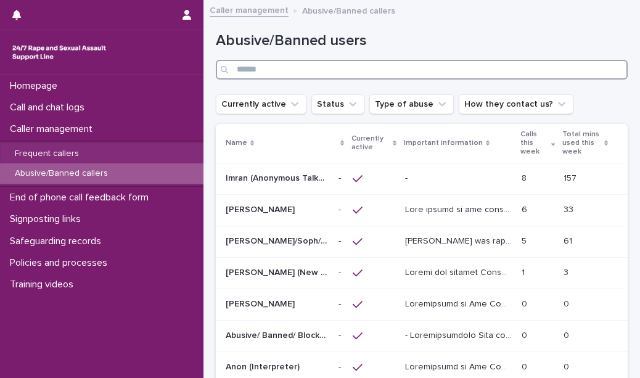
click at [292, 71] on input "Search" at bounding box center [422, 70] width 412 height 20
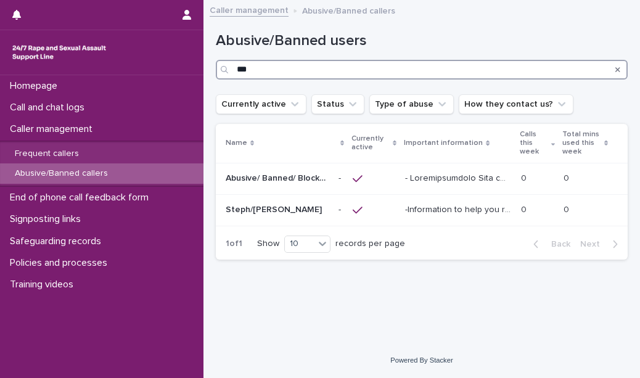
type input "***"
click at [184, 172] on div "Abusive/Banned callers" at bounding box center [102, 174] width 204 height 20
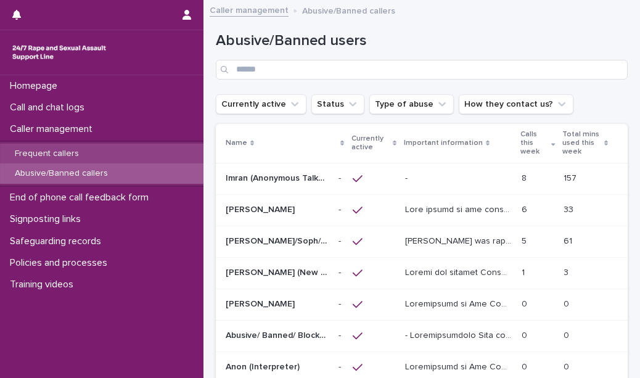
click at [176, 160] on div "Frequent callers" at bounding box center [102, 154] width 204 height 20
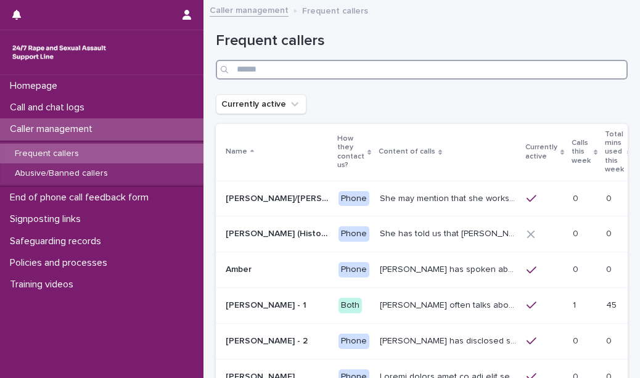
click at [254, 63] on input "Search" at bounding box center [422, 70] width 412 height 20
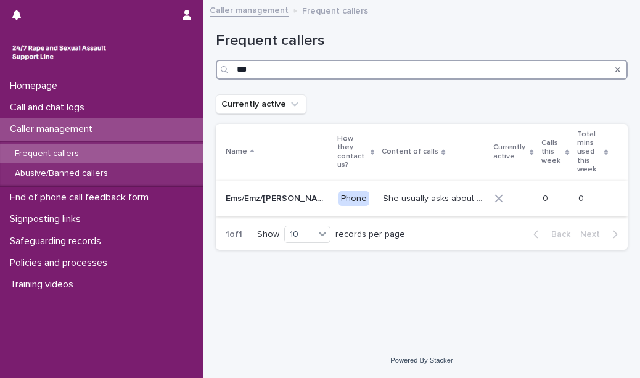
type input "***"
click at [383, 191] on p "She usually asks about call notes and what the content will be at the start of …" at bounding box center [435, 197] width 104 height 13
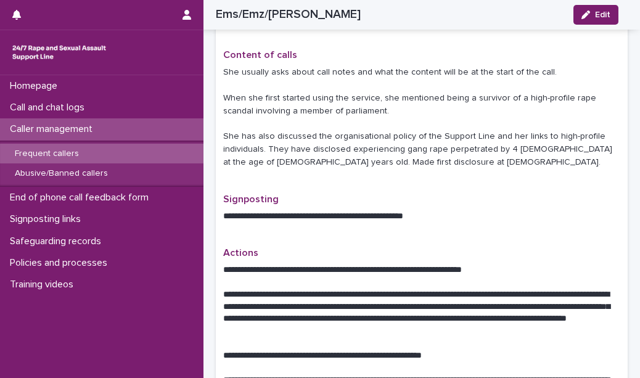
scroll to position [413, 0]
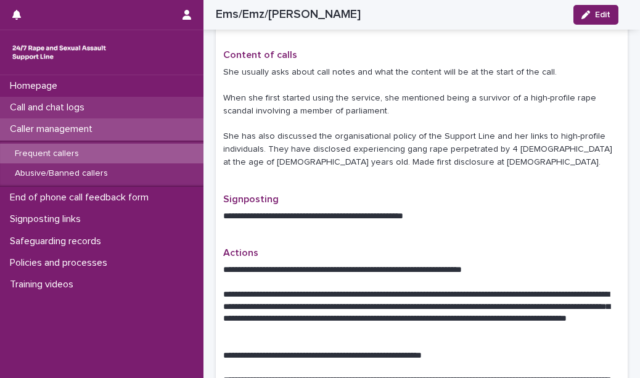
click at [97, 105] on div "Call and chat logs" at bounding box center [102, 108] width 204 height 22
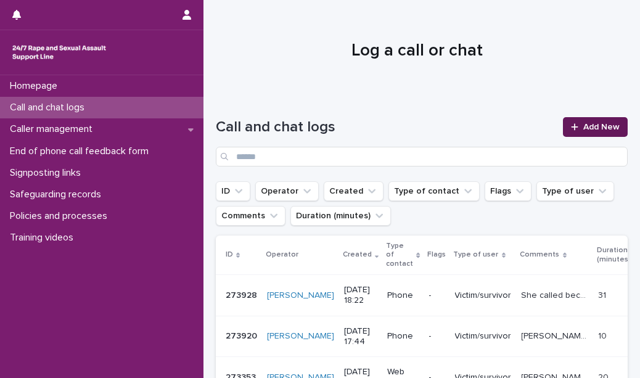
click at [584, 123] on span "Add New" at bounding box center [602, 127] width 36 height 9
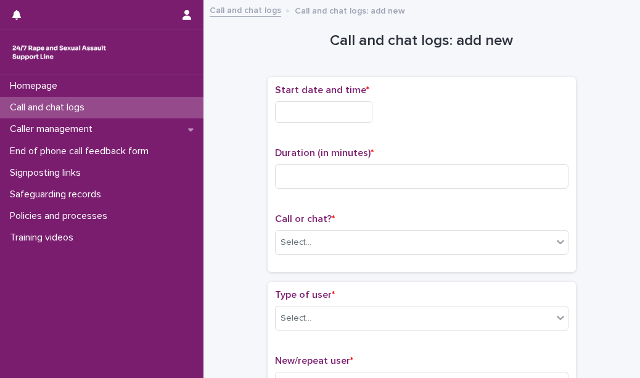
click at [331, 99] on div "Start date and time *" at bounding box center [422, 109] width 294 height 48
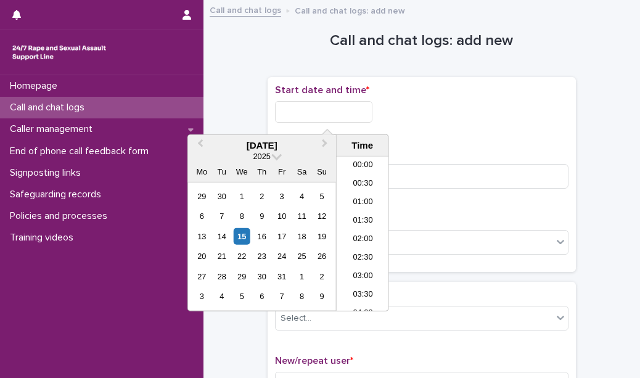
scroll to position [653, 0]
click at [323, 102] on input "text" at bounding box center [323, 112] width 97 height 22
click at [360, 213] on li "19:00" at bounding box center [363, 216] width 52 height 19
type input "**********"
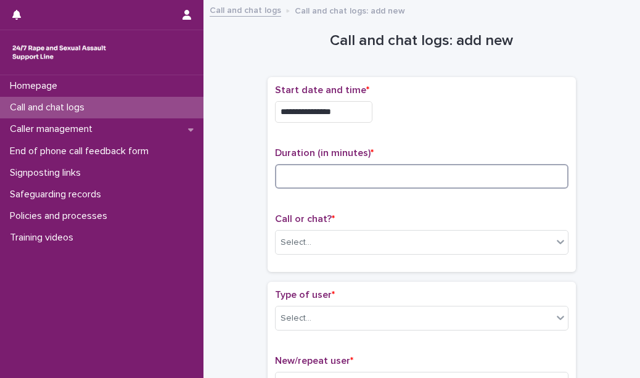
click at [332, 169] on input at bounding box center [422, 176] width 294 height 25
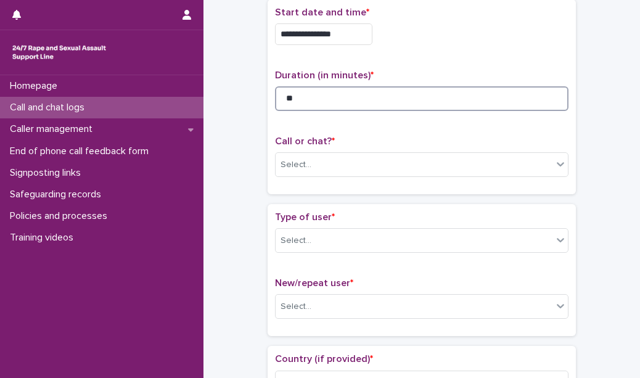
scroll to position [78, 0]
type input "**"
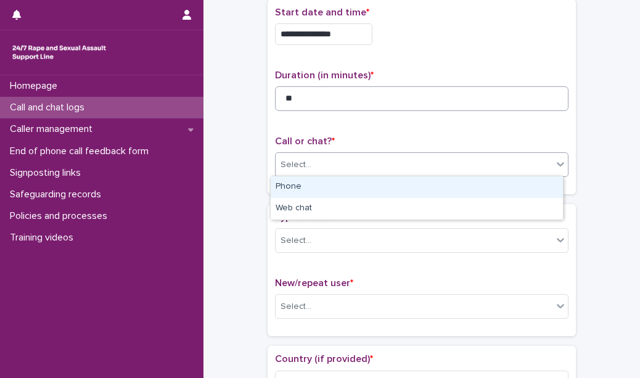
click at [332, 169] on div "Select..." at bounding box center [414, 165] width 277 height 20
click at [330, 189] on div "Phone" at bounding box center [417, 187] width 292 height 22
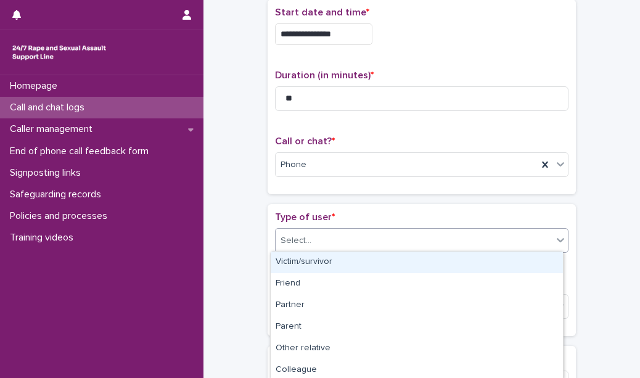
click at [327, 233] on div "Select..." at bounding box center [414, 241] width 277 height 20
click at [328, 270] on div "Victim/survivor" at bounding box center [417, 263] width 292 height 22
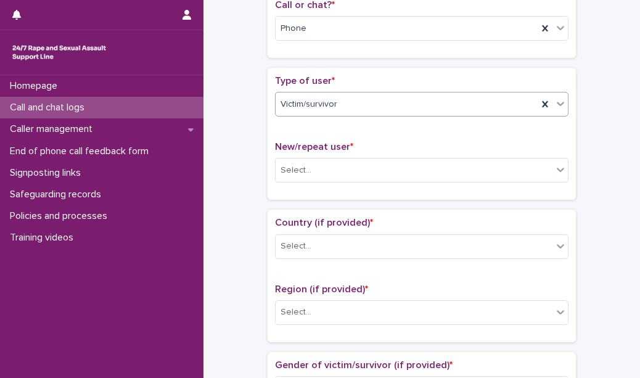
scroll to position [217, 0]
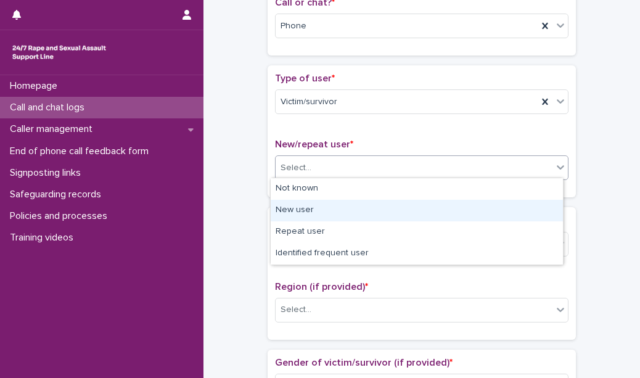
drag, startPoint x: 341, startPoint y: 174, endPoint x: 331, endPoint y: 208, distance: 35.2
click at [331, 208] on body "**********" at bounding box center [320, 189] width 640 height 378
click at [331, 208] on div "New user" at bounding box center [417, 211] width 292 height 22
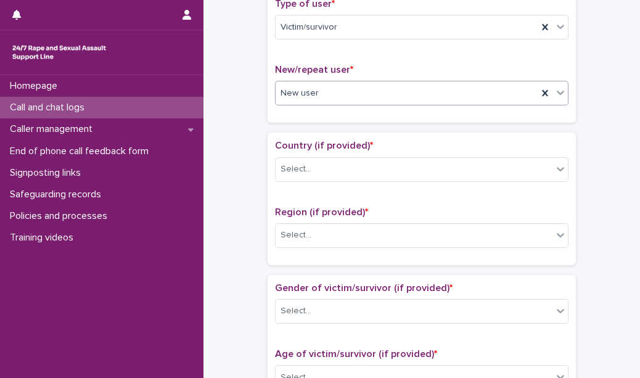
scroll to position [295, 0]
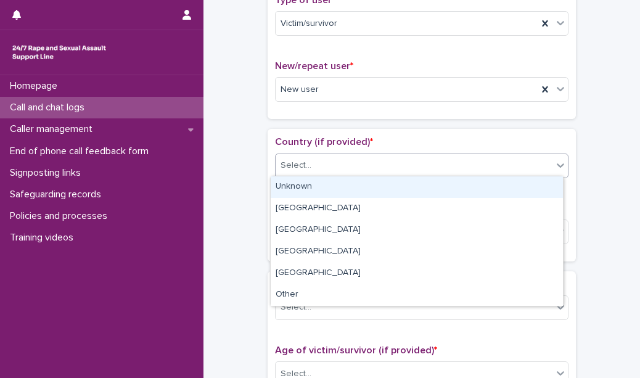
drag, startPoint x: 341, startPoint y: 163, endPoint x: 340, endPoint y: 185, distance: 22.2
click at [340, 185] on body "**********" at bounding box center [320, 189] width 640 height 378
click at [340, 185] on div "Unknown" at bounding box center [417, 187] width 292 height 22
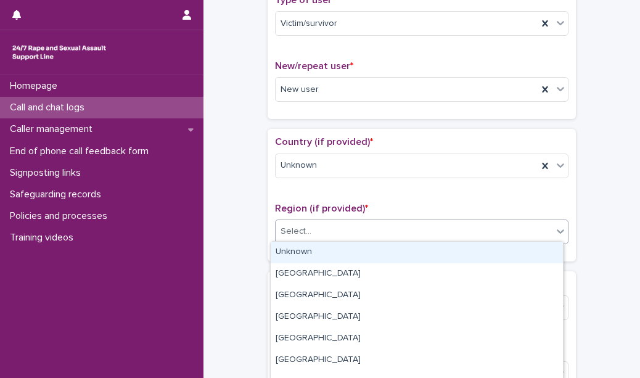
click at [332, 227] on div "Select..." at bounding box center [414, 232] width 277 height 20
click at [333, 243] on div "Unknown" at bounding box center [417, 253] width 292 height 22
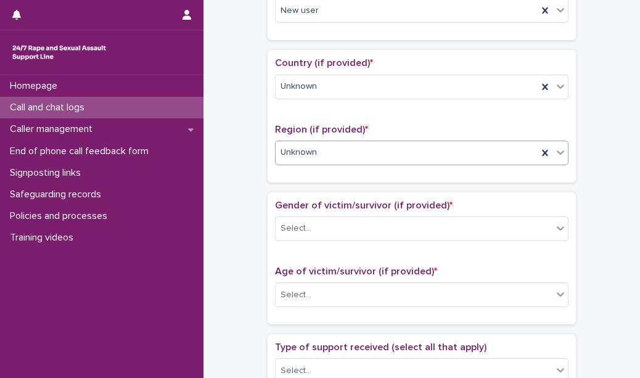
scroll to position [375, 0]
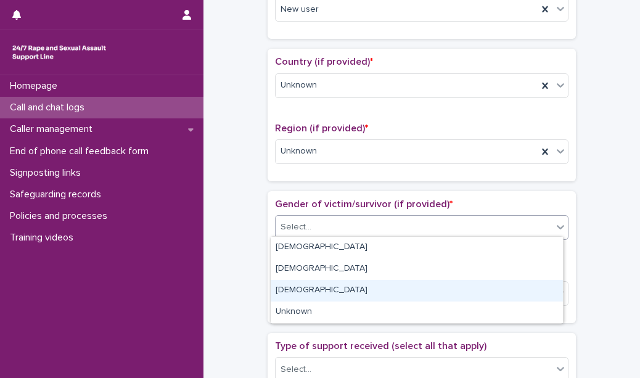
drag, startPoint x: 332, startPoint y: 224, endPoint x: 326, endPoint y: 249, distance: 26.0
click at [322, 294] on body "**********" at bounding box center [320, 189] width 640 height 378
click at [322, 294] on div "[DEMOGRAPHIC_DATA]" at bounding box center [417, 291] width 292 height 22
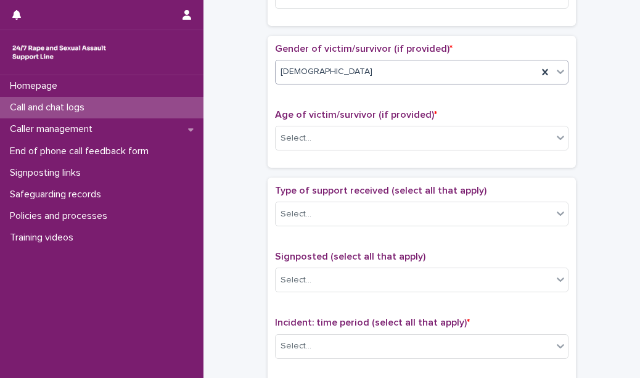
scroll to position [539, 0]
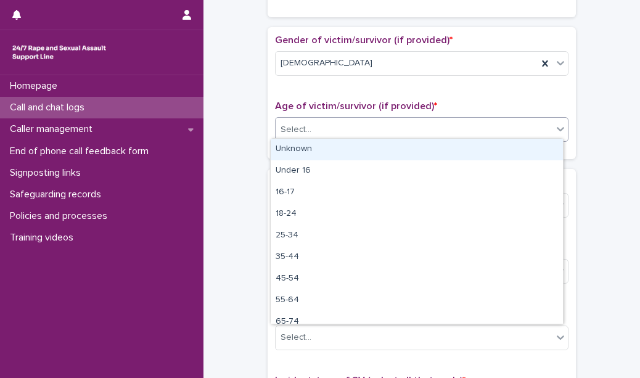
click at [339, 124] on div "Select..." at bounding box center [414, 130] width 277 height 20
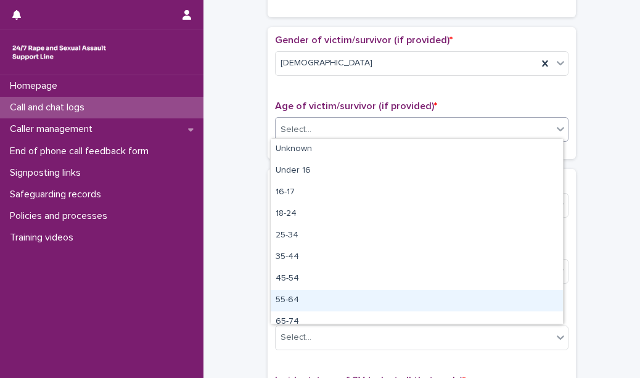
click at [312, 297] on div "55-64" at bounding box center [417, 301] width 292 height 22
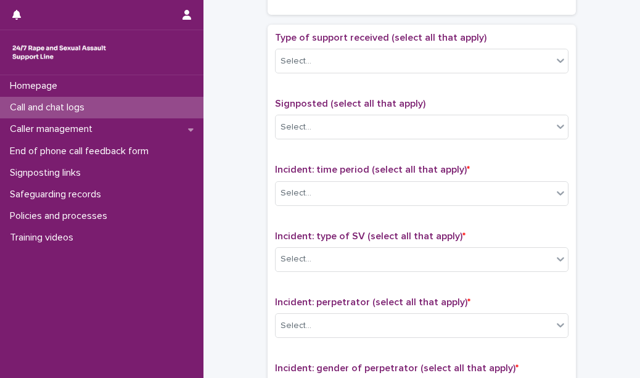
scroll to position [598, 0]
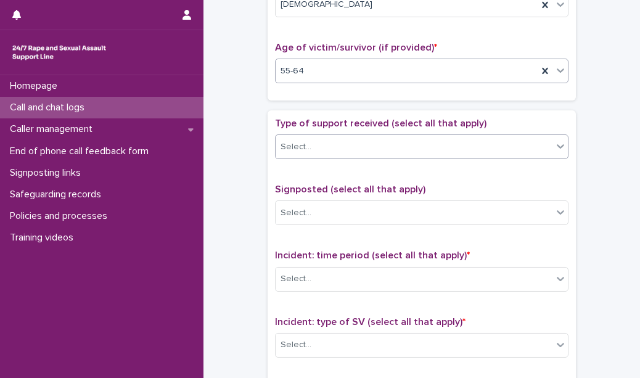
click at [302, 141] on div "Select..." at bounding box center [296, 147] width 31 height 13
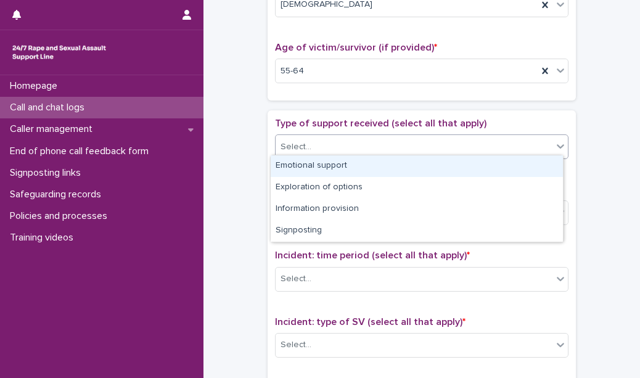
click at [303, 159] on div "Emotional support" at bounding box center [417, 166] width 292 height 22
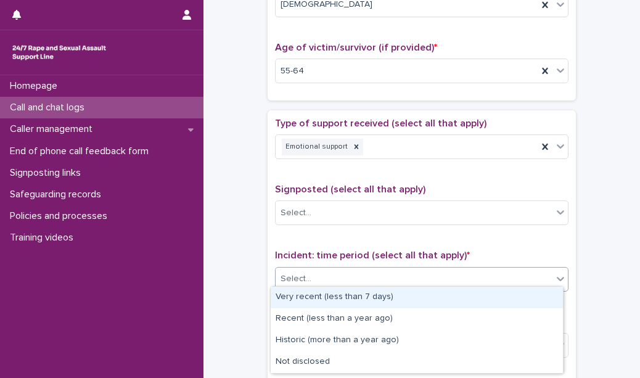
click at [305, 269] on div "Select..." at bounding box center [414, 279] width 277 height 20
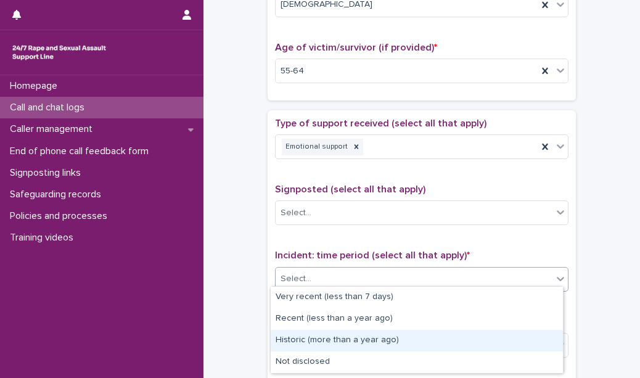
click at [304, 341] on div "Historic (more than a year ago)" at bounding box center [417, 341] width 292 height 22
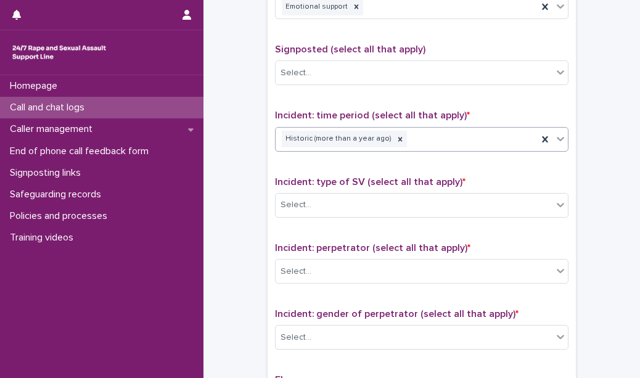
scroll to position [739, 0]
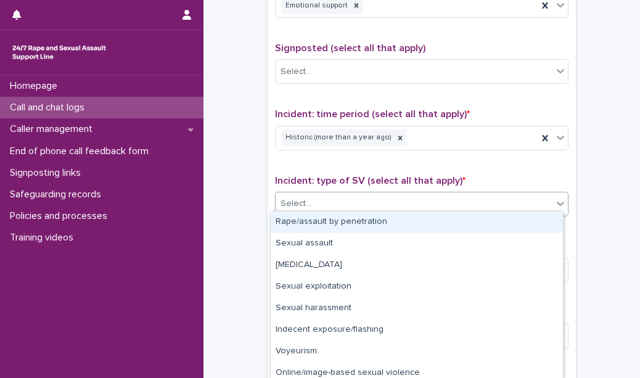
click at [310, 205] on div "Select..." at bounding box center [414, 204] width 277 height 20
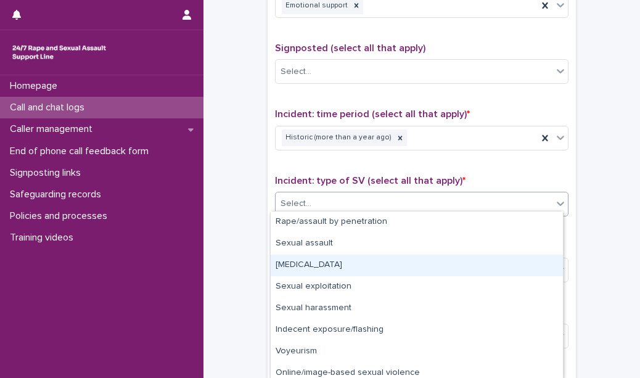
click at [313, 263] on div "[MEDICAL_DATA]" at bounding box center [417, 266] width 292 height 22
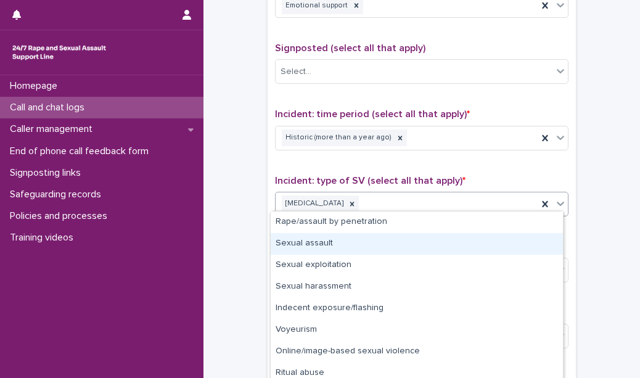
drag, startPoint x: 383, startPoint y: 202, endPoint x: 372, endPoint y: 221, distance: 21.6
click at [354, 251] on body "**********" at bounding box center [320, 189] width 640 height 378
click at [354, 251] on div "Sexual assault" at bounding box center [417, 244] width 292 height 22
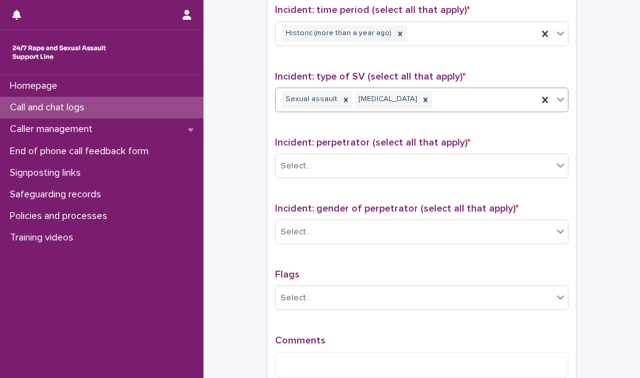
scroll to position [845, 0]
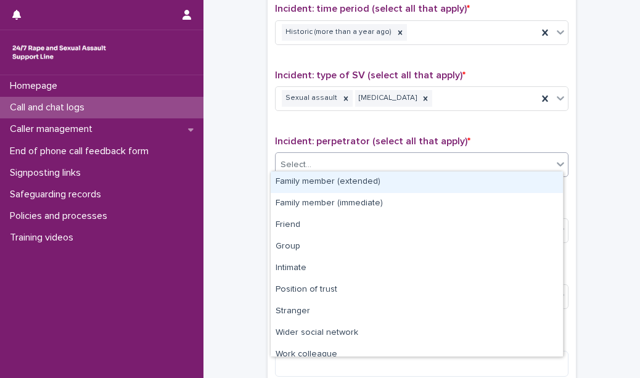
click at [345, 158] on div "Select..." at bounding box center [414, 165] width 277 height 20
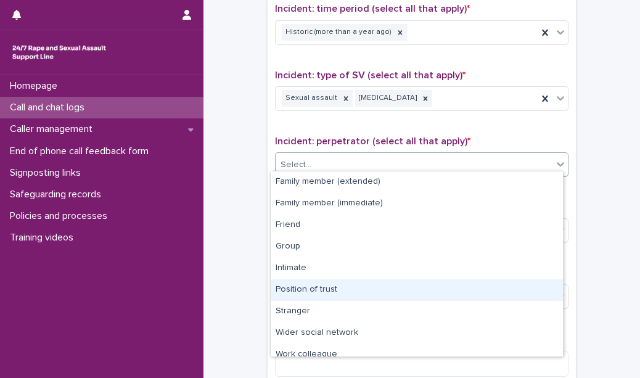
scroll to position [52, 0]
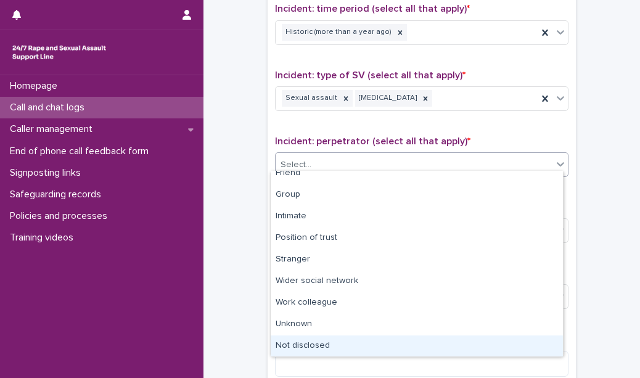
click at [324, 336] on div "Not disclosed" at bounding box center [417, 347] width 292 height 22
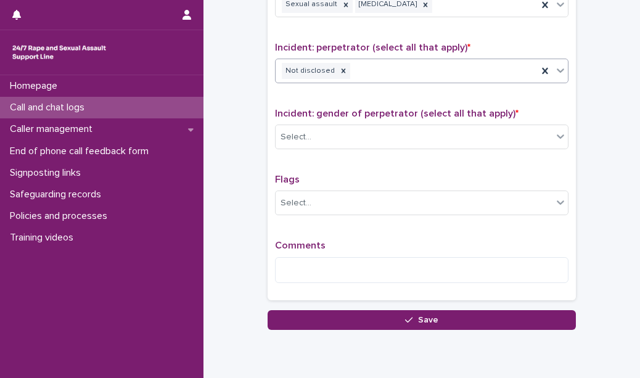
scroll to position [956, 0]
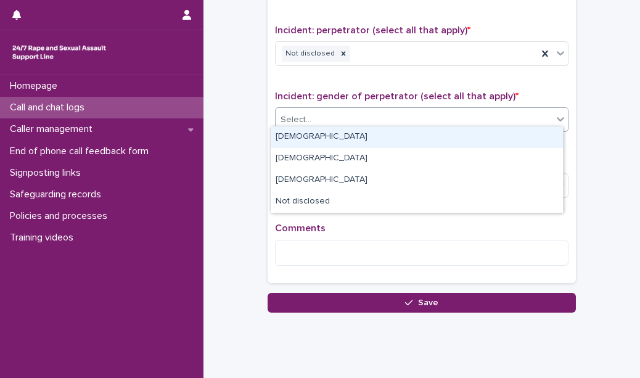
click at [326, 112] on div "Select..." at bounding box center [414, 120] width 277 height 20
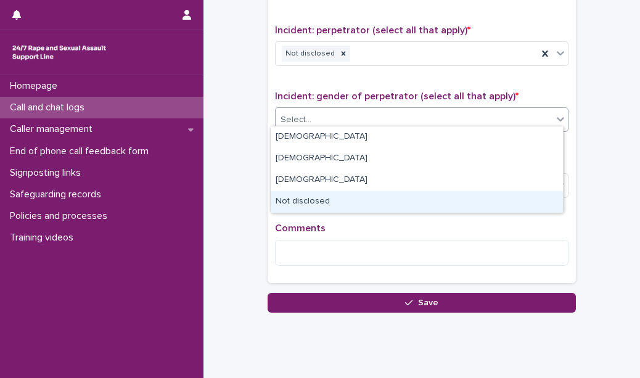
click at [314, 199] on div "Not disclosed" at bounding box center [417, 202] width 292 height 22
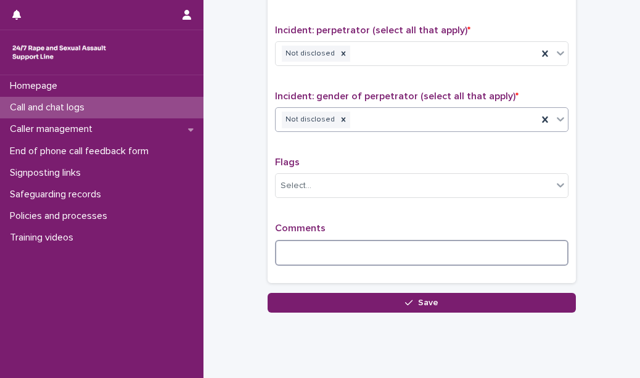
click at [311, 246] on textarea at bounding box center [422, 253] width 294 height 26
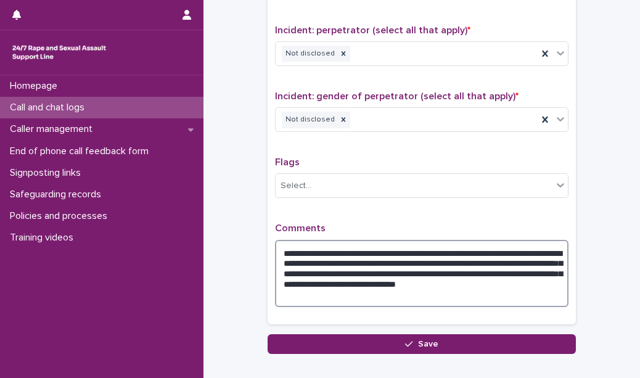
drag, startPoint x: 372, startPoint y: 252, endPoint x: 452, endPoint y: 283, distance: 85.6
click at [452, 283] on textarea "**********" at bounding box center [422, 273] width 294 height 67
click at [438, 291] on textarea "**********" at bounding box center [422, 273] width 294 height 67
click at [438, 248] on textarea "**********" at bounding box center [422, 273] width 294 height 67
click at [497, 289] on textarea "**********" at bounding box center [422, 273] width 294 height 67
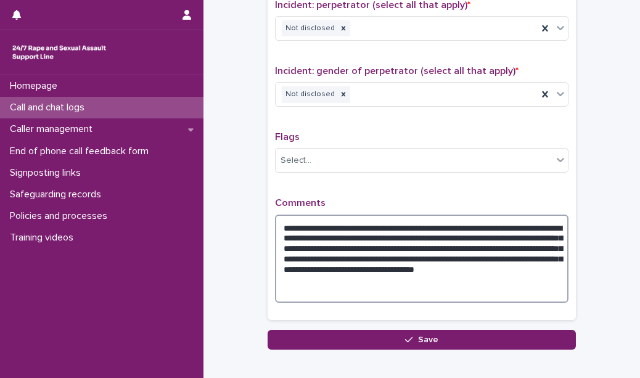
scroll to position [982, 0]
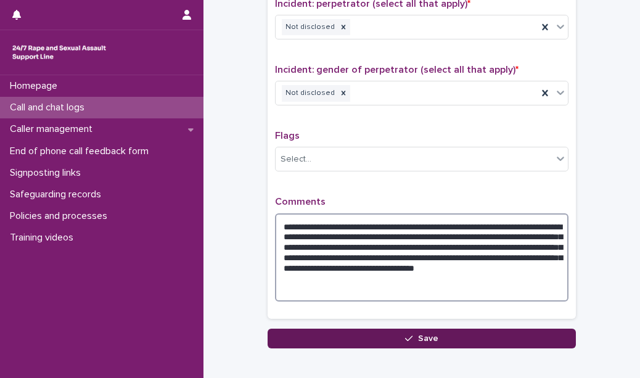
type textarea "**********"
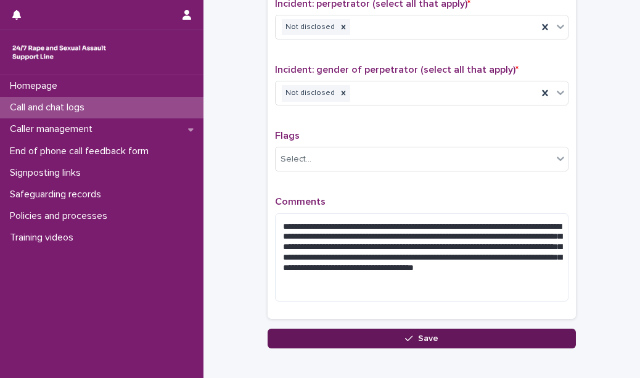
click at [344, 329] on button "Save" at bounding box center [422, 339] width 309 height 20
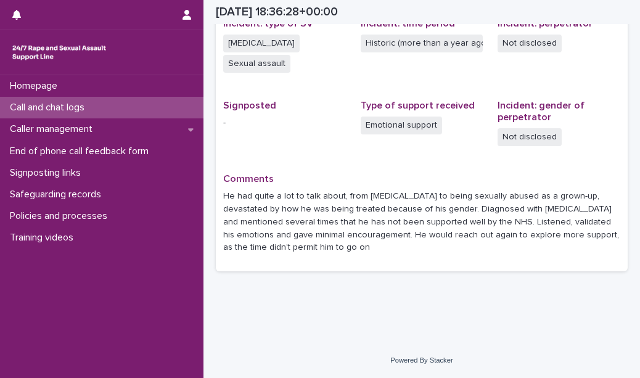
scroll to position [323, 0]
click at [178, 111] on div "Call and chat logs" at bounding box center [102, 108] width 204 height 22
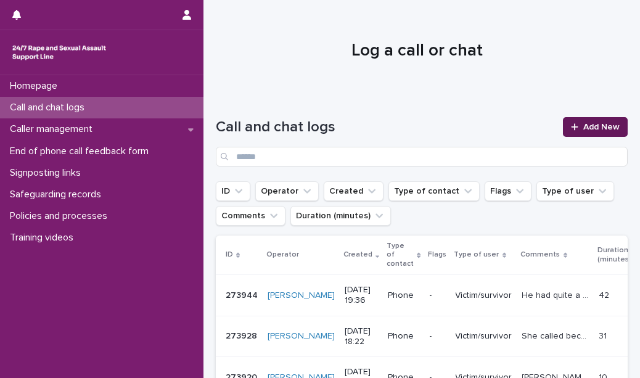
click at [584, 128] on span "Add New" at bounding box center [602, 127] width 36 height 9
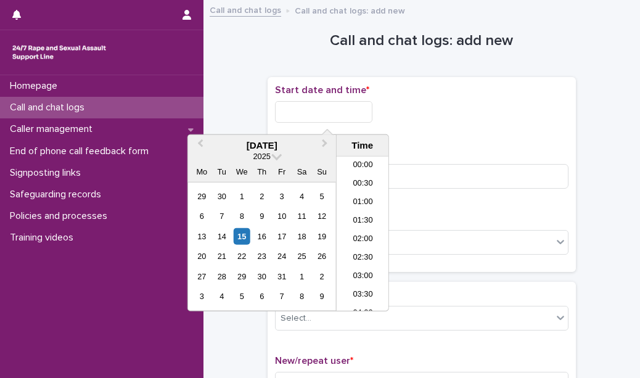
click at [371, 117] on input "text" at bounding box center [323, 112] width 97 height 22
click at [373, 232] on li "19:30" at bounding box center [363, 234] width 52 height 19
type input "**********"
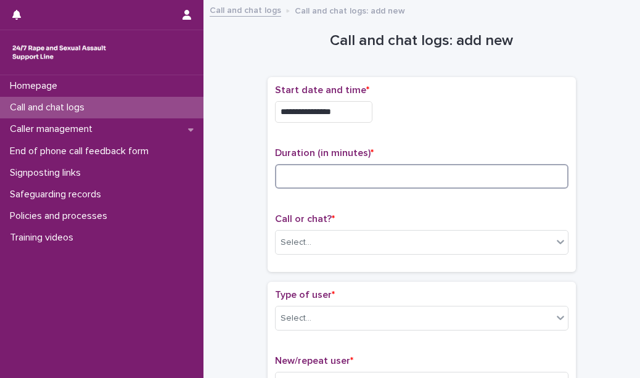
click at [349, 177] on input at bounding box center [422, 176] width 294 height 25
type input "*"
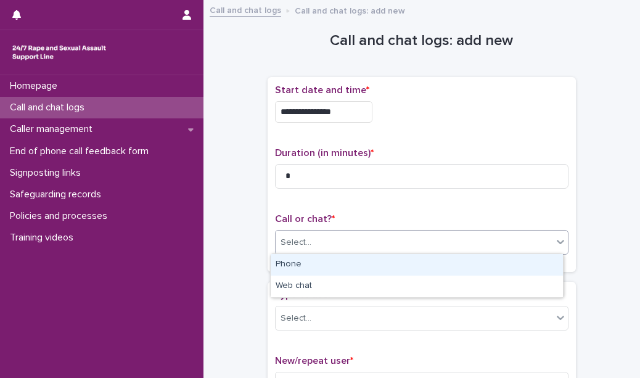
click at [336, 244] on div "Select..." at bounding box center [414, 243] width 277 height 20
click at [331, 273] on div "Phone" at bounding box center [417, 265] width 292 height 22
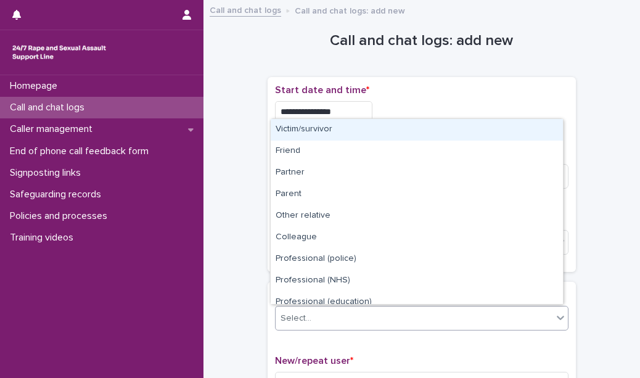
click at [326, 312] on div "Select..." at bounding box center [414, 319] width 277 height 20
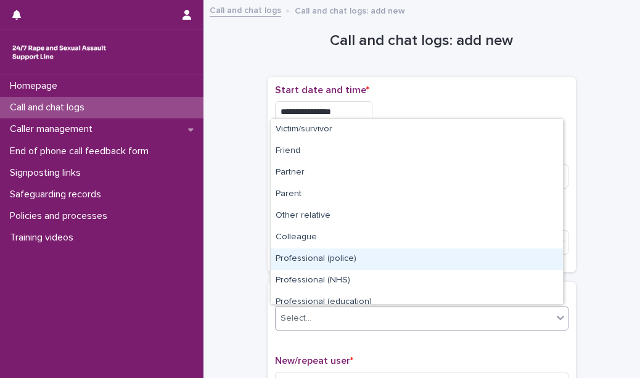
scroll to position [138, 0]
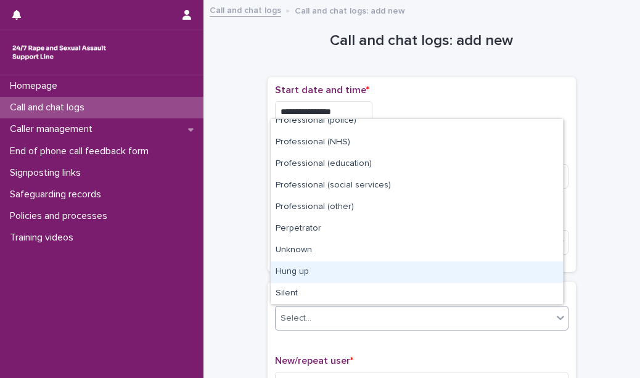
click at [336, 271] on div "Hung up" at bounding box center [417, 273] width 292 height 22
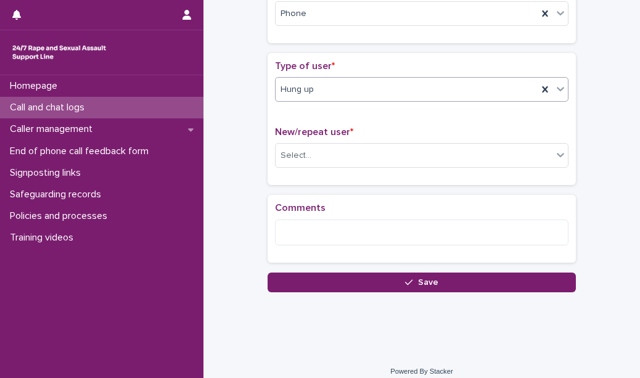
scroll to position [230, 0]
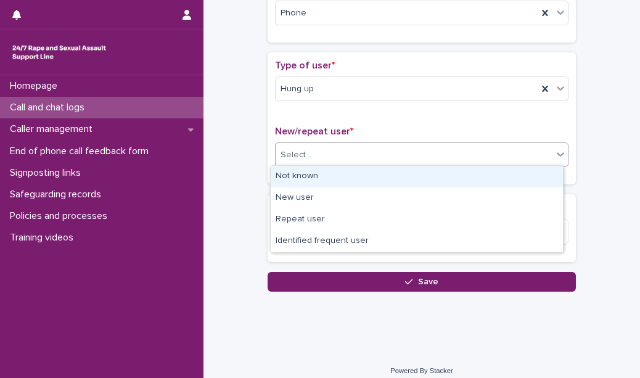
click at [333, 160] on div "Select..." at bounding box center [414, 155] width 277 height 20
click at [332, 173] on div "Not known" at bounding box center [417, 177] width 292 height 22
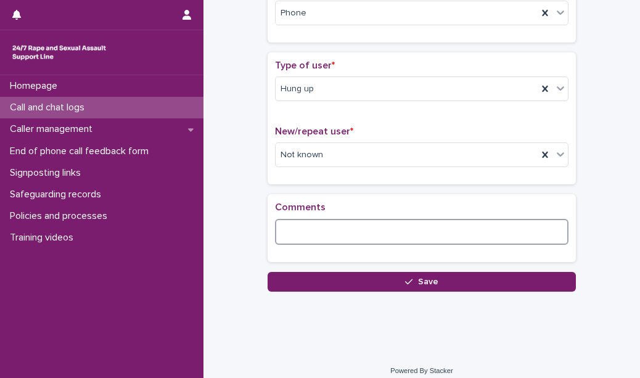
click at [316, 234] on textarea at bounding box center [422, 232] width 294 height 26
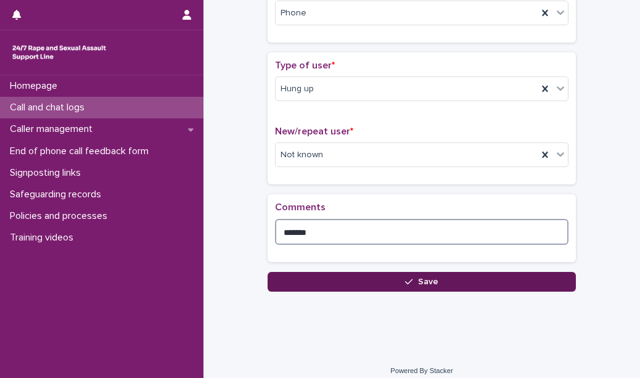
type textarea "*******"
click at [308, 286] on button "Save" at bounding box center [422, 282] width 309 height 20
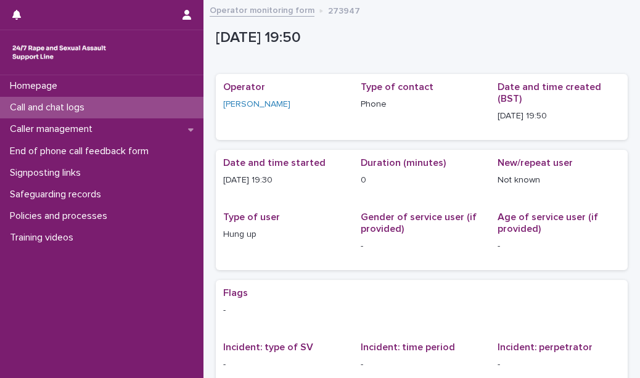
click at [170, 110] on div "Call and chat logs" at bounding box center [102, 108] width 204 height 22
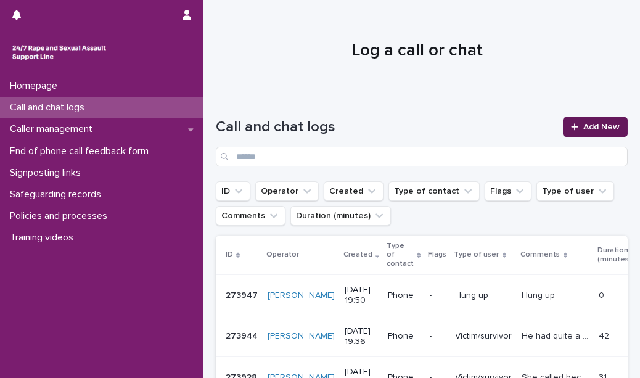
click at [571, 124] on icon at bounding box center [574, 127] width 7 height 9
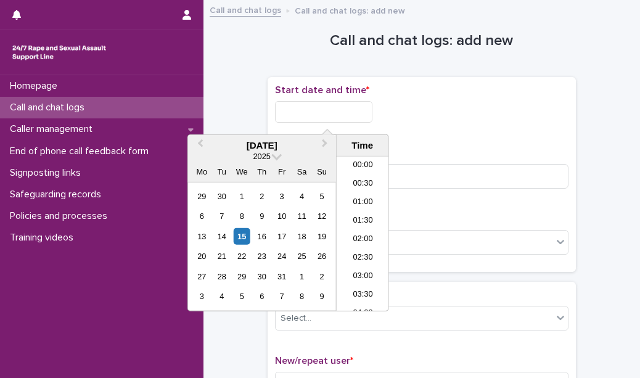
click at [339, 102] on input "text" at bounding box center [323, 112] width 97 height 22
click at [361, 235] on li "19:30" at bounding box center [363, 234] width 52 height 19
type input "**********"
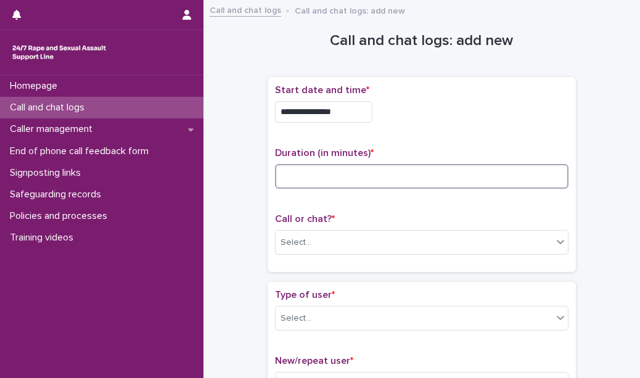
click at [332, 179] on input at bounding box center [422, 176] width 294 height 25
type input "*"
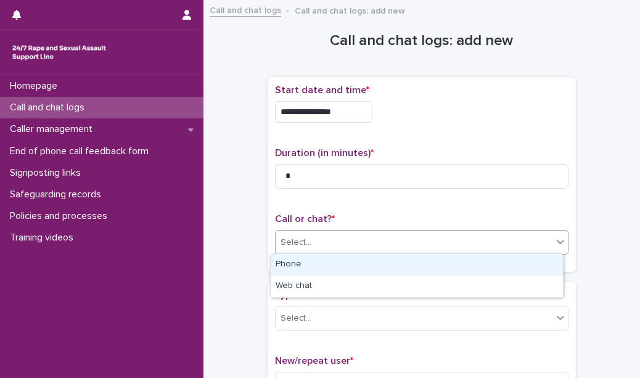
click at [345, 240] on div "Select..." at bounding box center [414, 243] width 277 height 20
click at [336, 268] on div "Phone" at bounding box center [417, 265] width 292 height 22
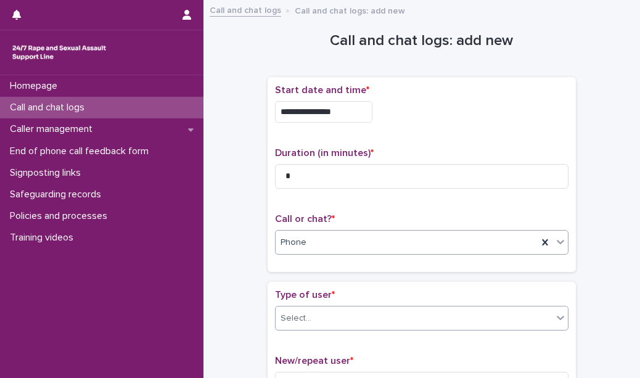
click at [335, 319] on div "Select..." at bounding box center [414, 319] width 277 height 20
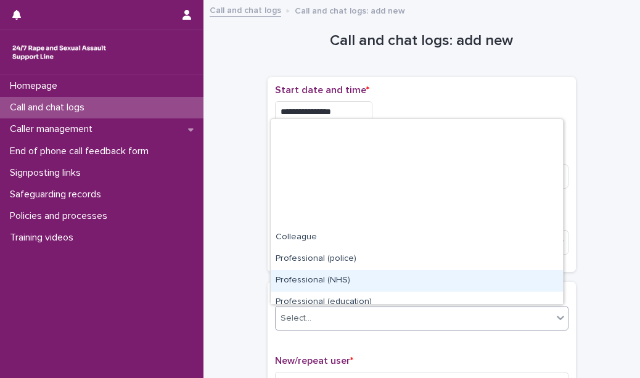
scroll to position [138, 0]
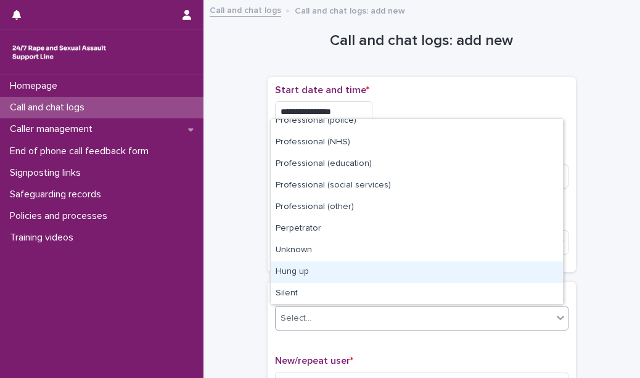
click at [339, 271] on div "Hung up" at bounding box center [417, 273] width 292 height 22
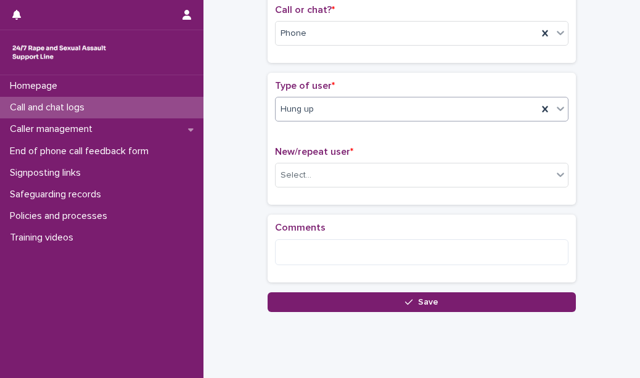
scroll to position [210, 0]
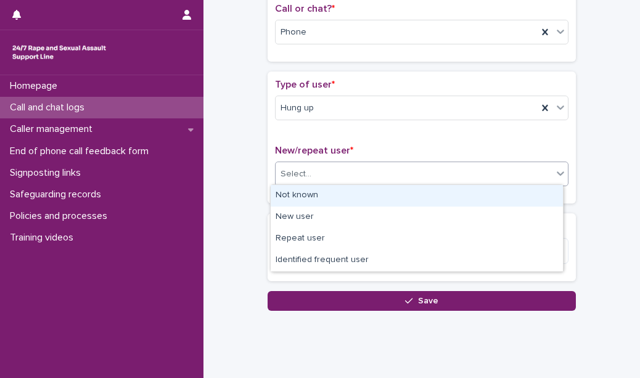
click at [350, 168] on div "Select..." at bounding box center [414, 174] width 277 height 20
click at [337, 196] on div "Not known" at bounding box center [417, 196] width 292 height 22
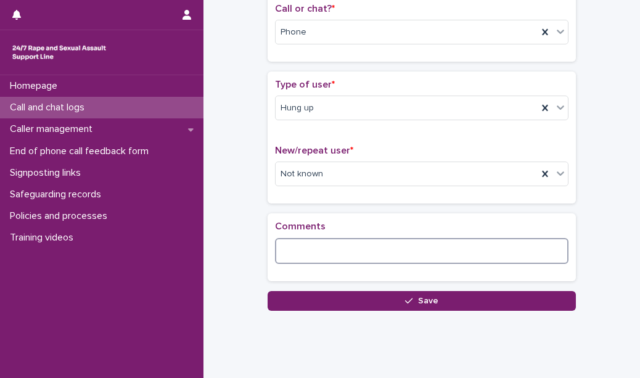
click at [305, 242] on textarea at bounding box center [422, 251] width 294 height 26
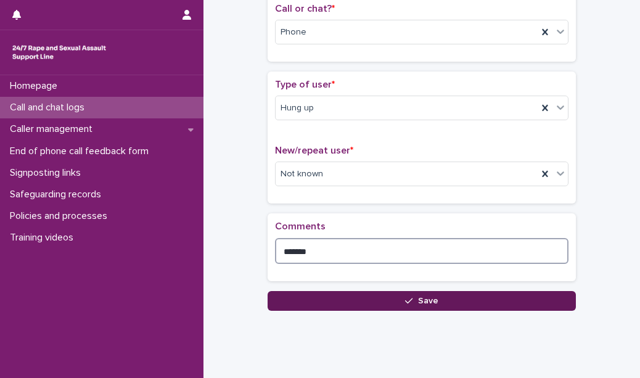
type textarea "*******"
click at [313, 304] on button "Save" at bounding box center [422, 301] width 309 height 20
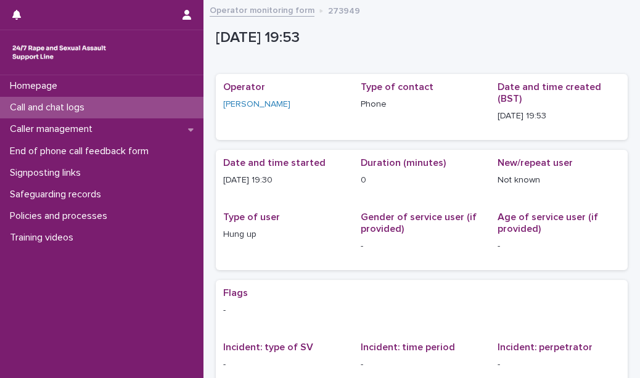
click at [178, 112] on div "Call and chat logs" at bounding box center [102, 108] width 204 height 22
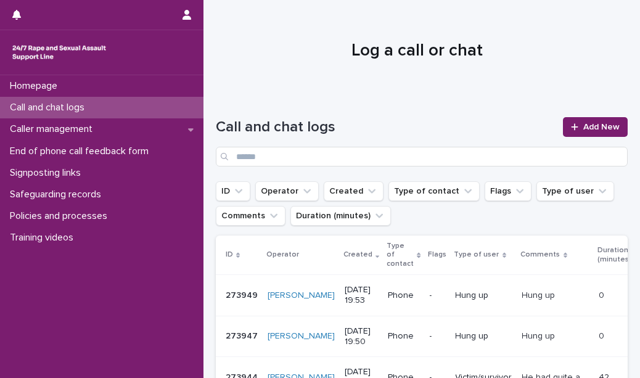
click at [146, 283] on div "Homepage Call and chat logs Caller management End of phone call feedback form S…" at bounding box center [102, 226] width 204 height 303
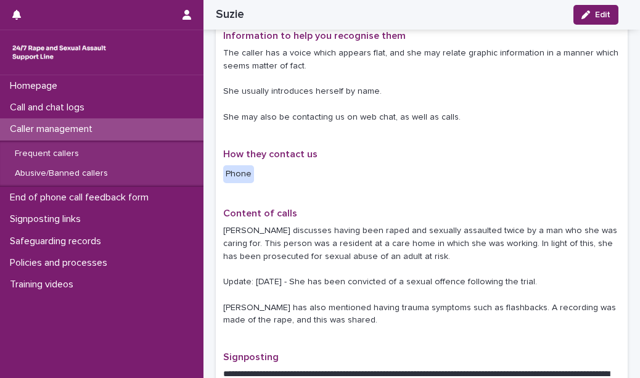
scroll to position [166, 0]
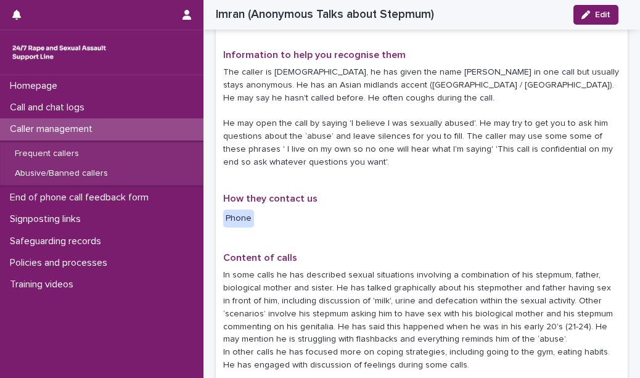
scroll to position [298, 0]
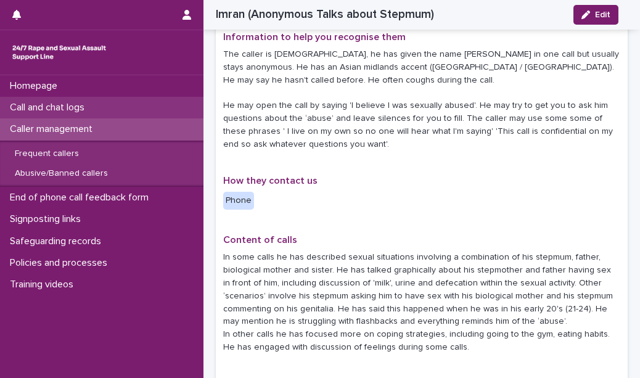
click at [138, 113] on div "Call and chat logs" at bounding box center [102, 108] width 204 height 22
